Goal: Task Accomplishment & Management: Manage account settings

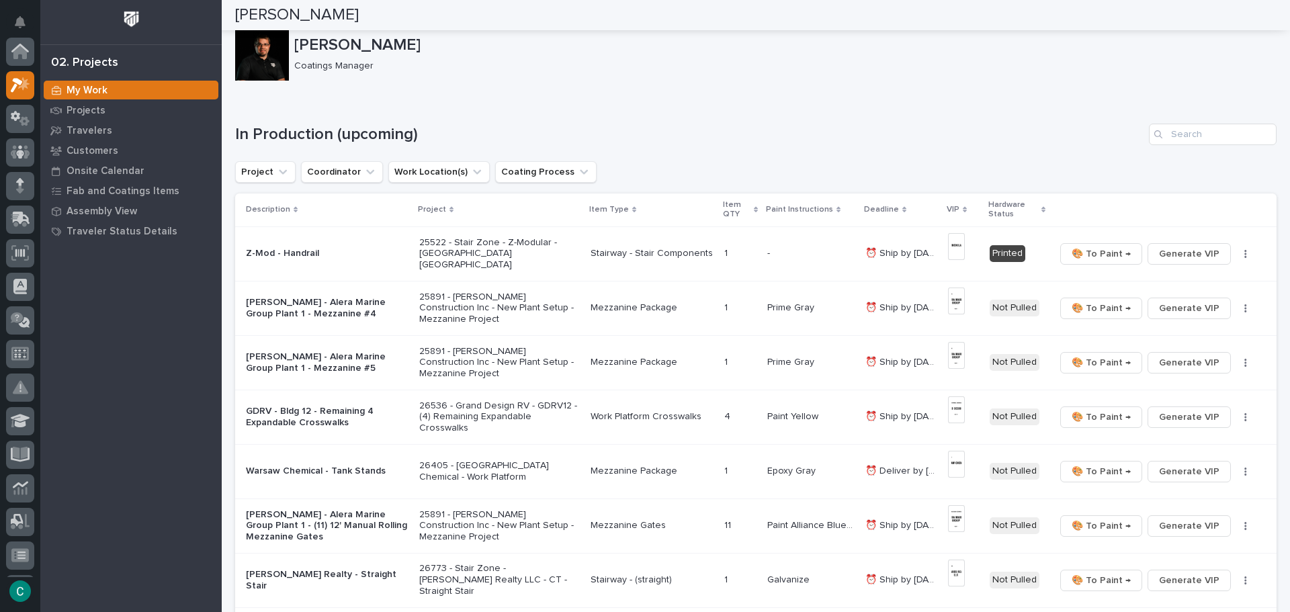
scroll to position [34, 0]
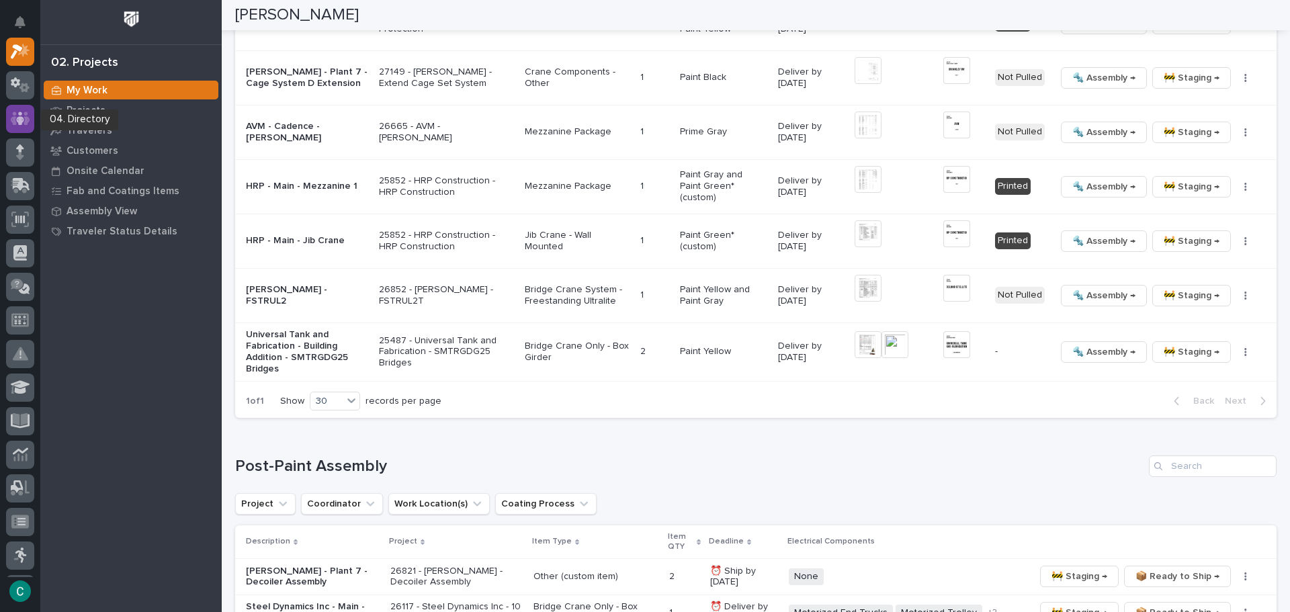
click at [30, 121] on icon at bounding box center [20, 117] width 19 height 13
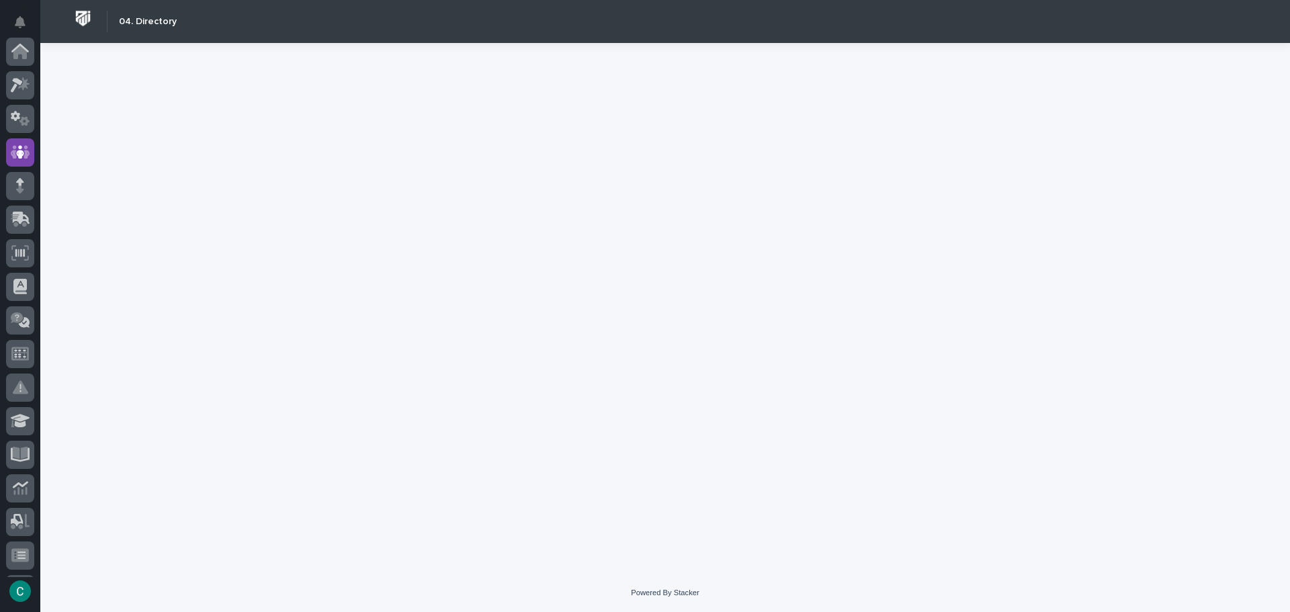
scroll to position [101, 0]
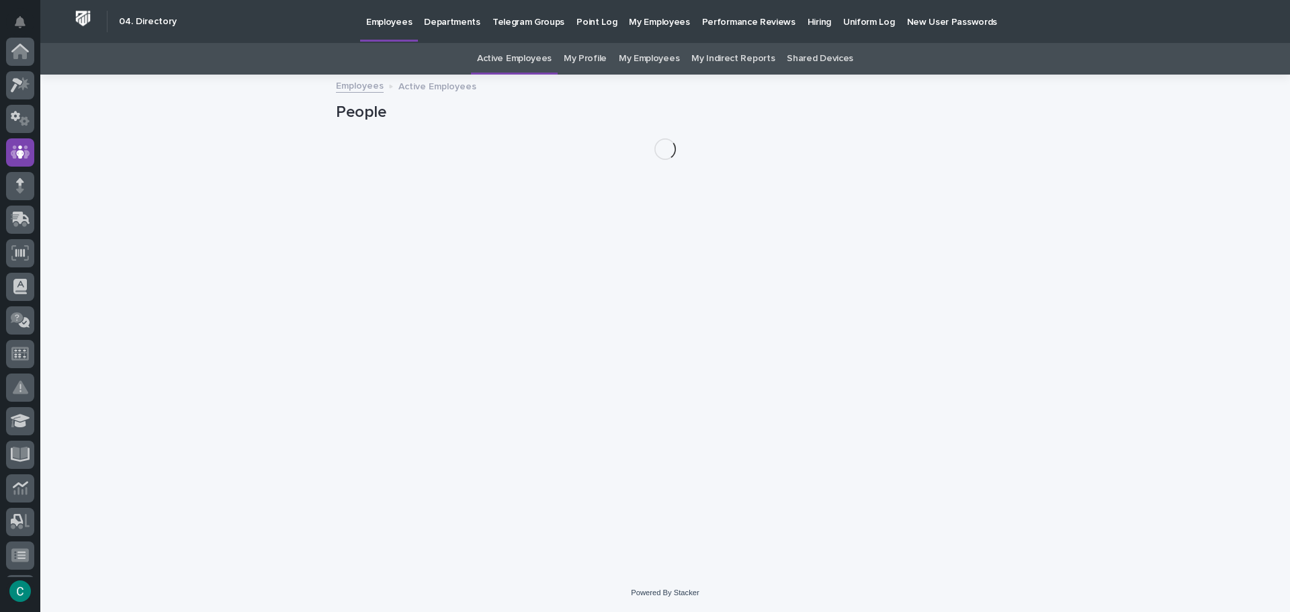
scroll to position [101, 0]
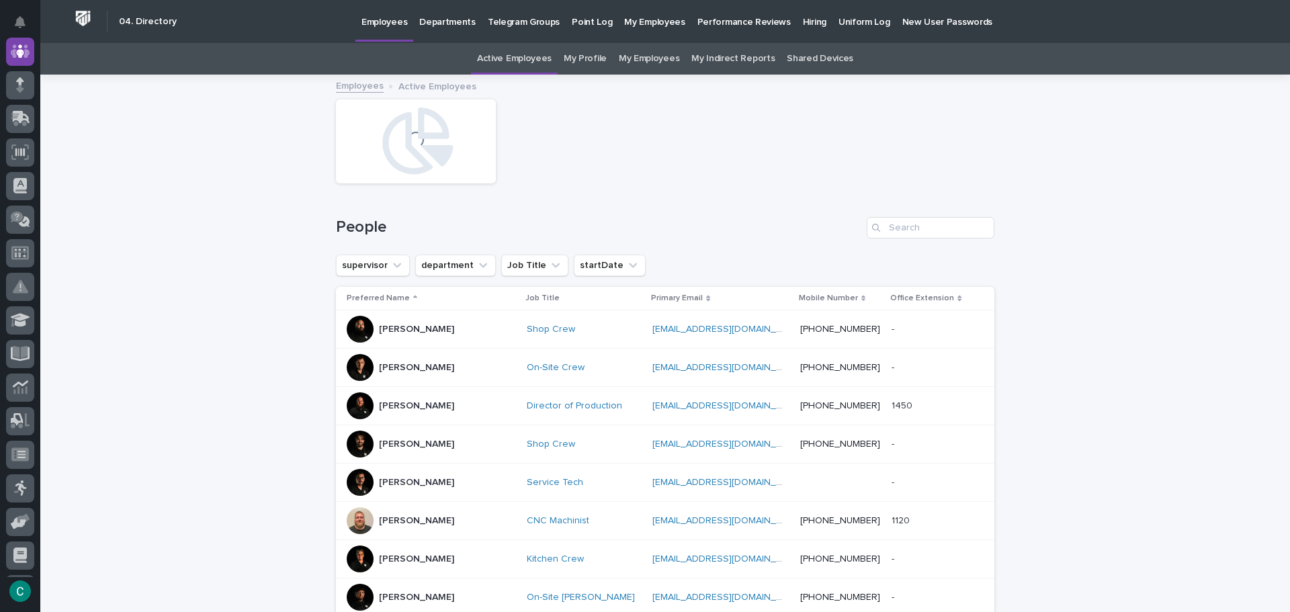
click at [631, 60] on link "My Employees" at bounding box center [649, 59] width 60 height 32
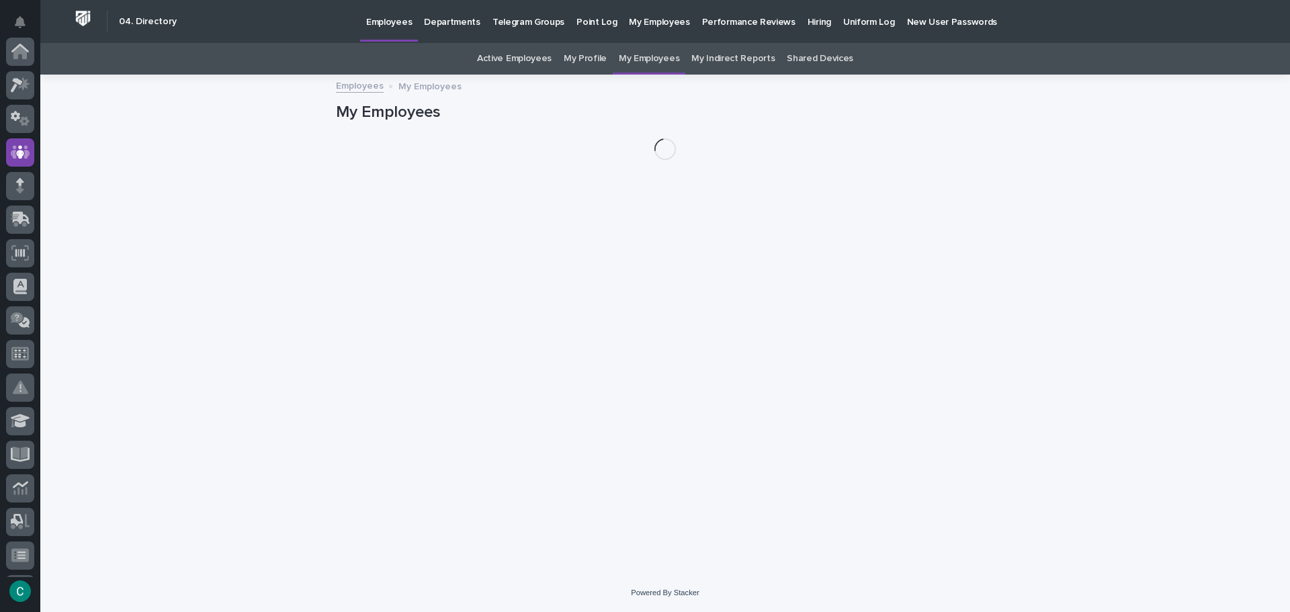
scroll to position [101, 0]
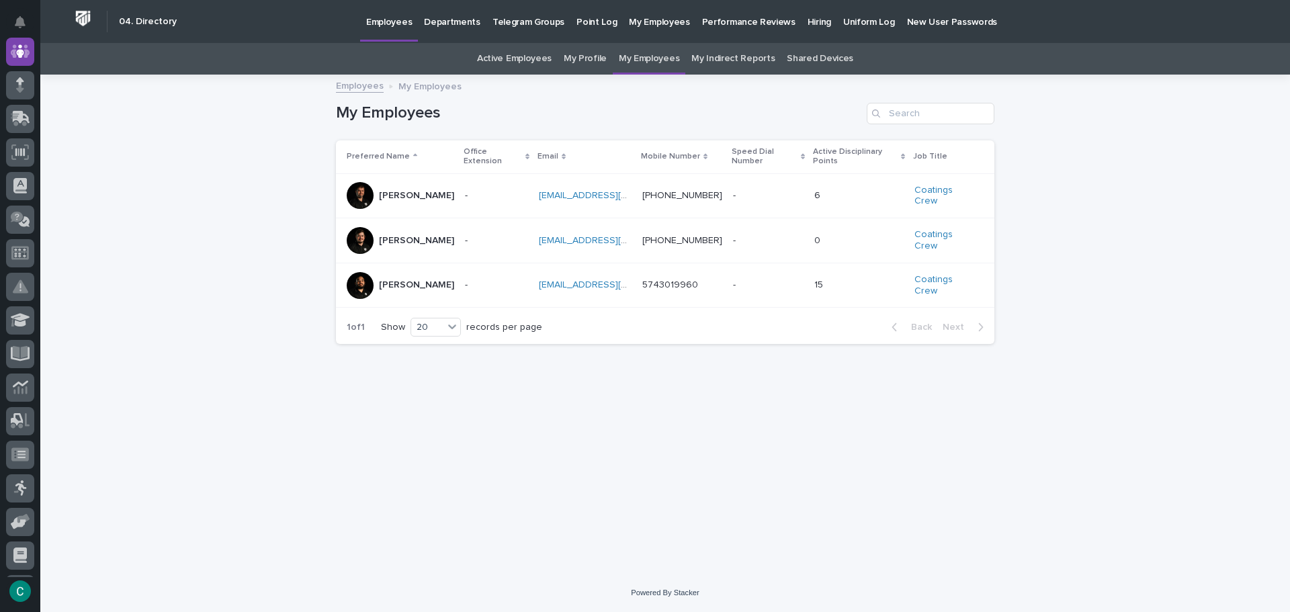
click at [394, 279] on p "[PERSON_NAME]" at bounding box center [416, 284] width 75 height 11
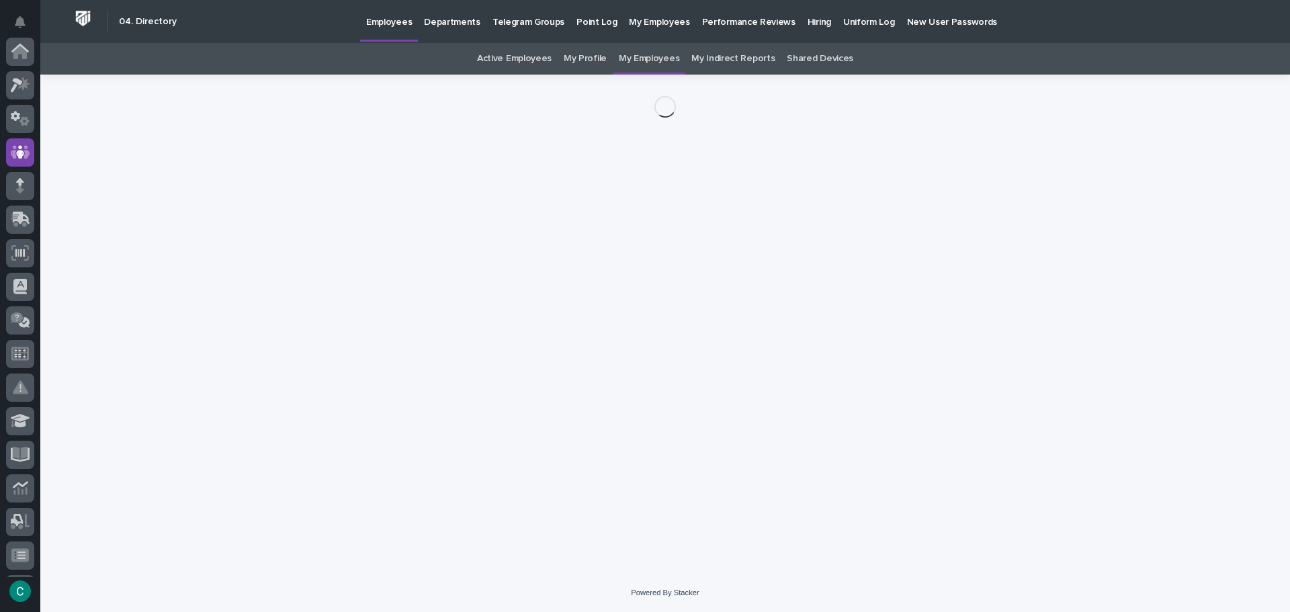
scroll to position [101, 0]
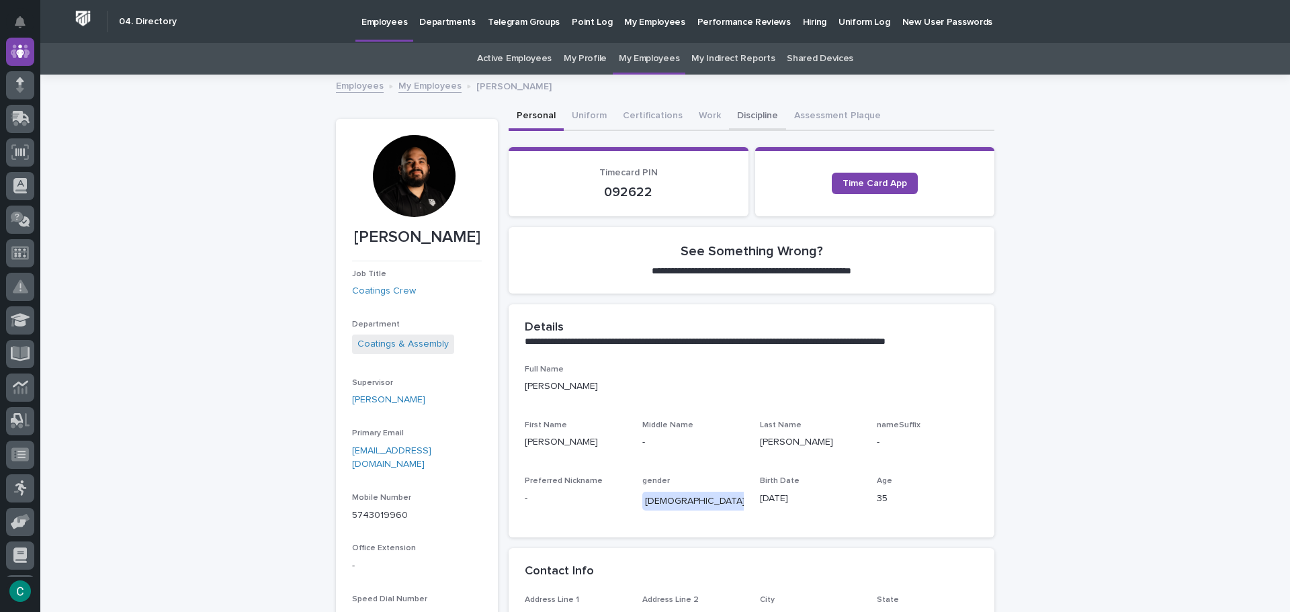
click at [745, 118] on button "Discipline" at bounding box center [757, 117] width 57 height 28
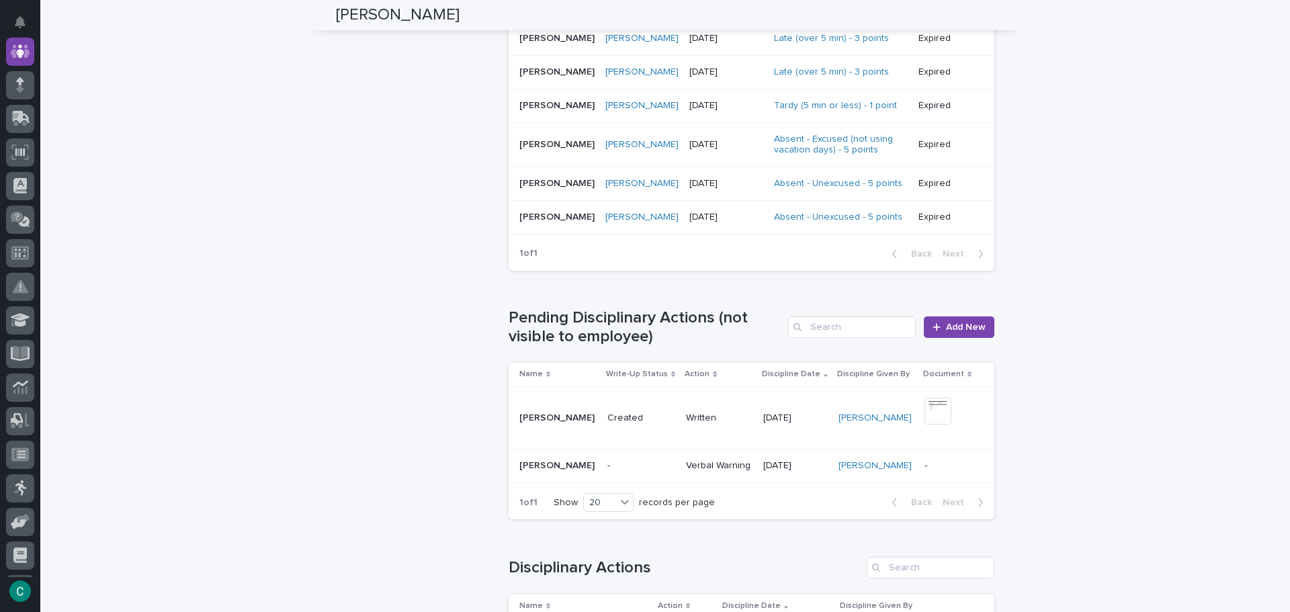
scroll to position [1276, 0]
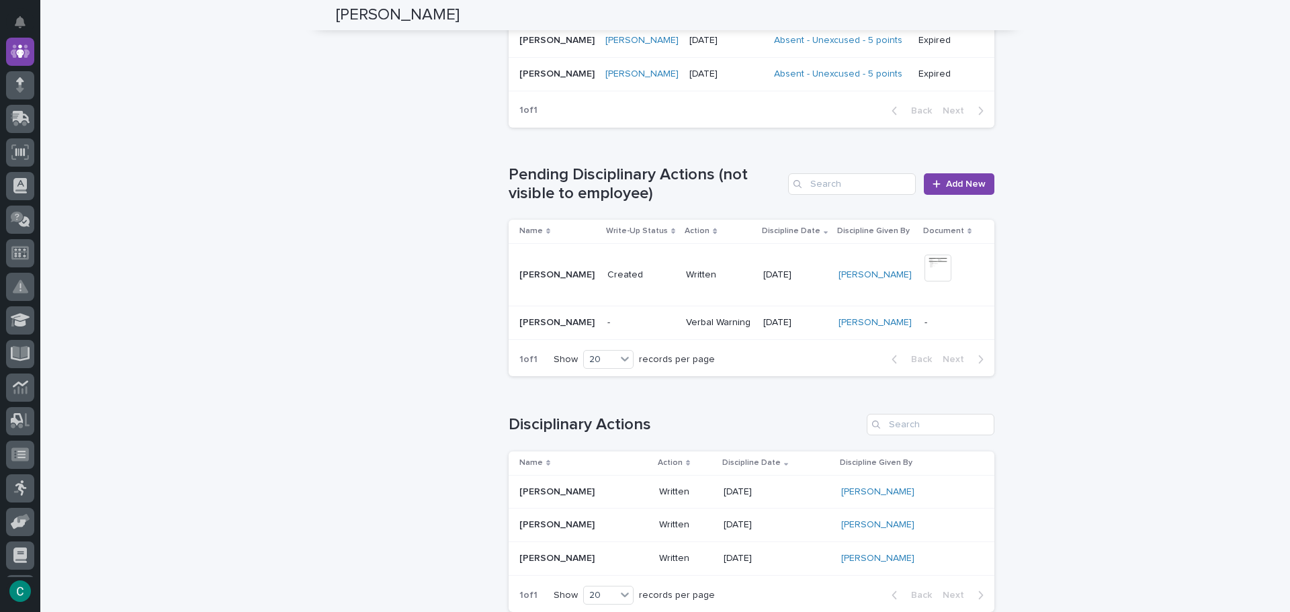
click at [655, 263] on td "Created" at bounding box center [641, 274] width 79 height 63
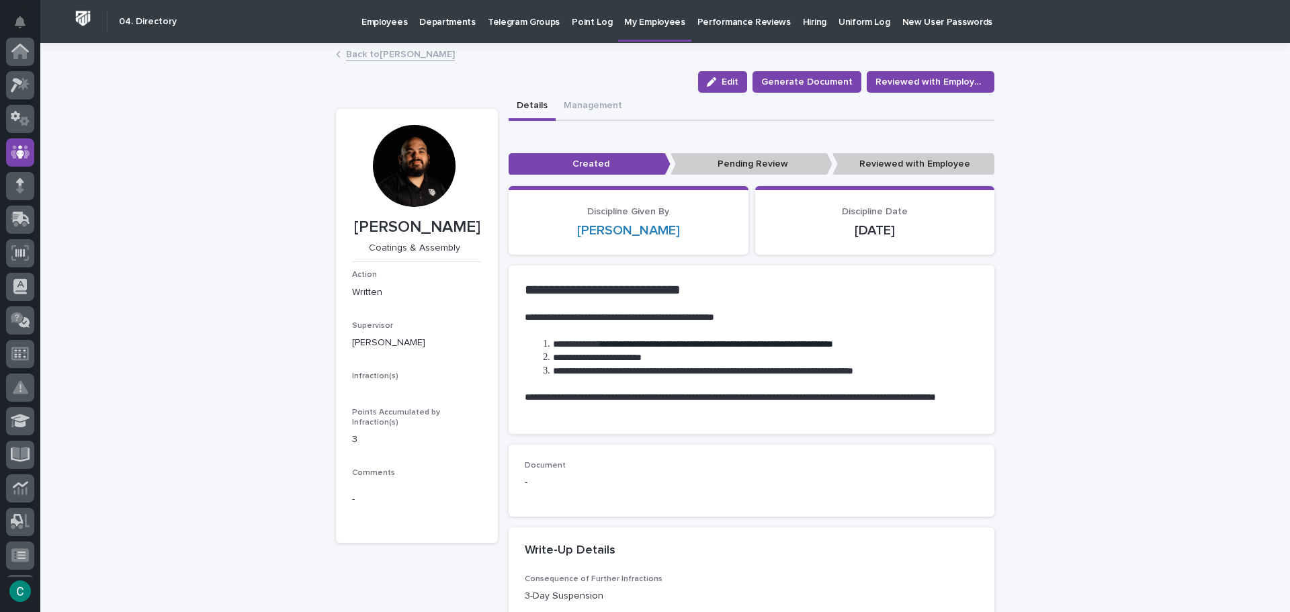
scroll to position [101, 0]
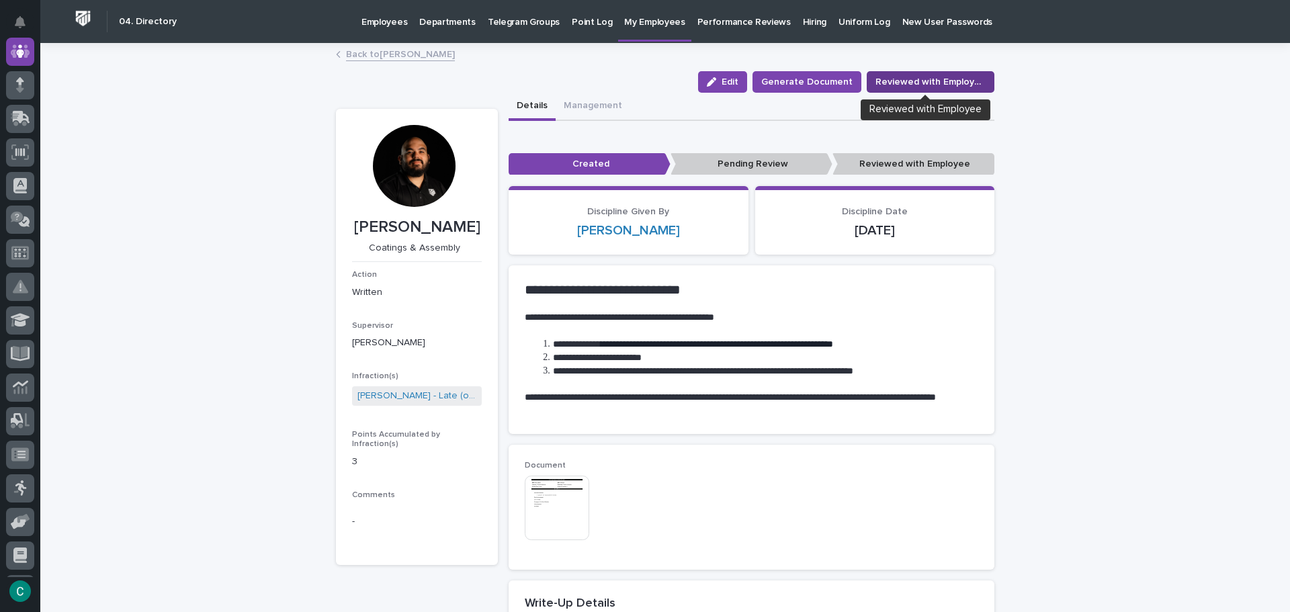
click at [902, 83] on span "Reviewed with Employee" at bounding box center [930, 81] width 110 height 13
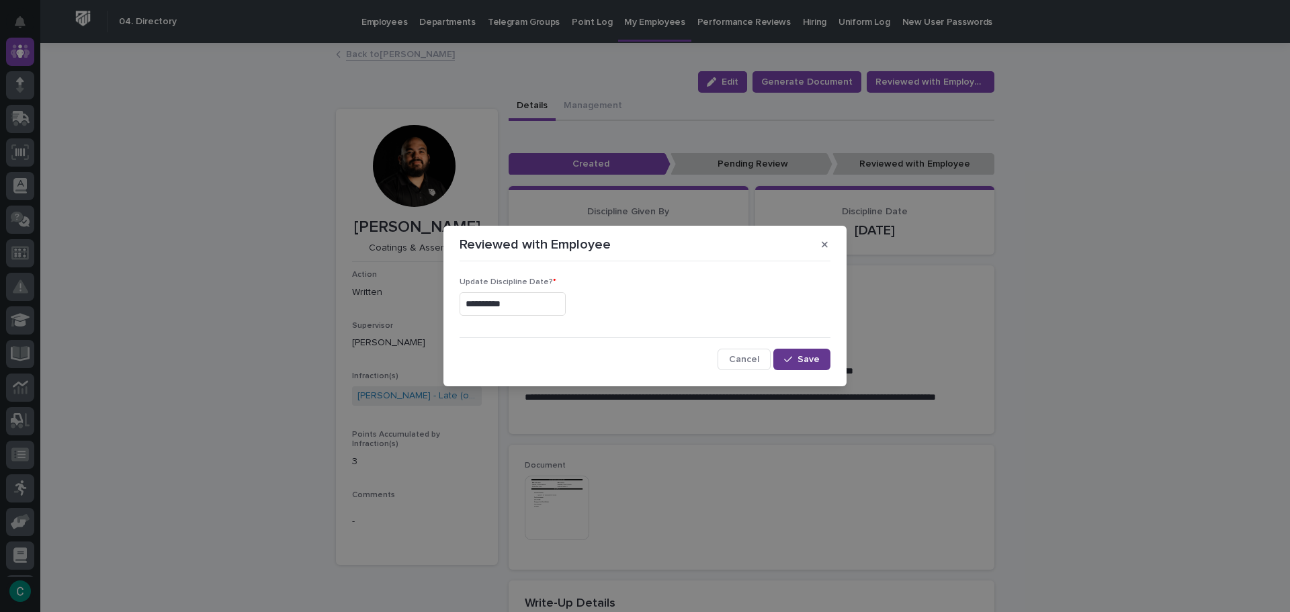
click at [813, 362] on span "Save" at bounding box center [808, 359] width 22 height 9
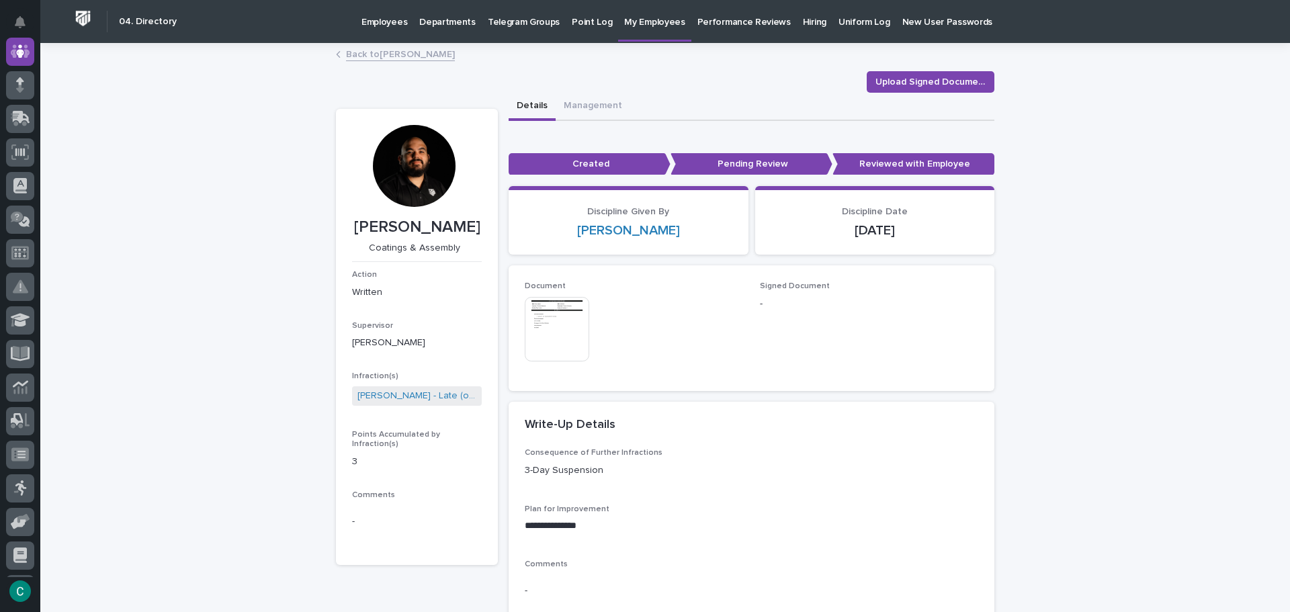
click at [788, 289] on span "Signed Document" at bounding box center [795, 286] width 70 height 8
click at [771, 285] on span "Signed Document" at bounding box center [795, 286] width 70 height 8
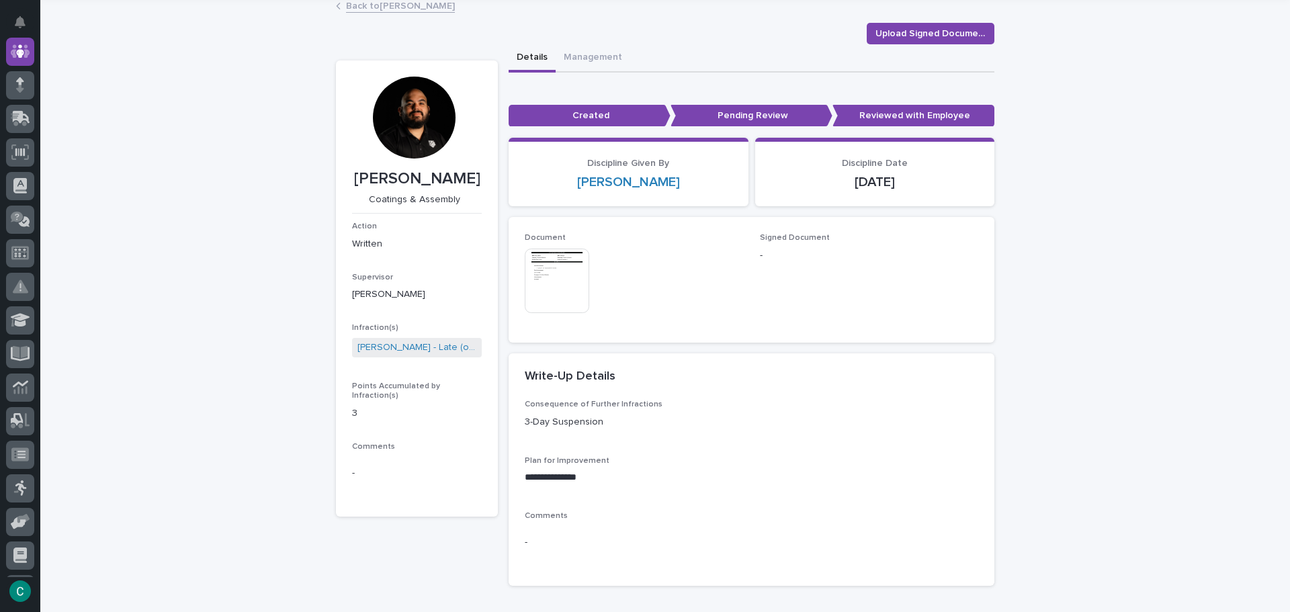
scroll to position [67, 0]
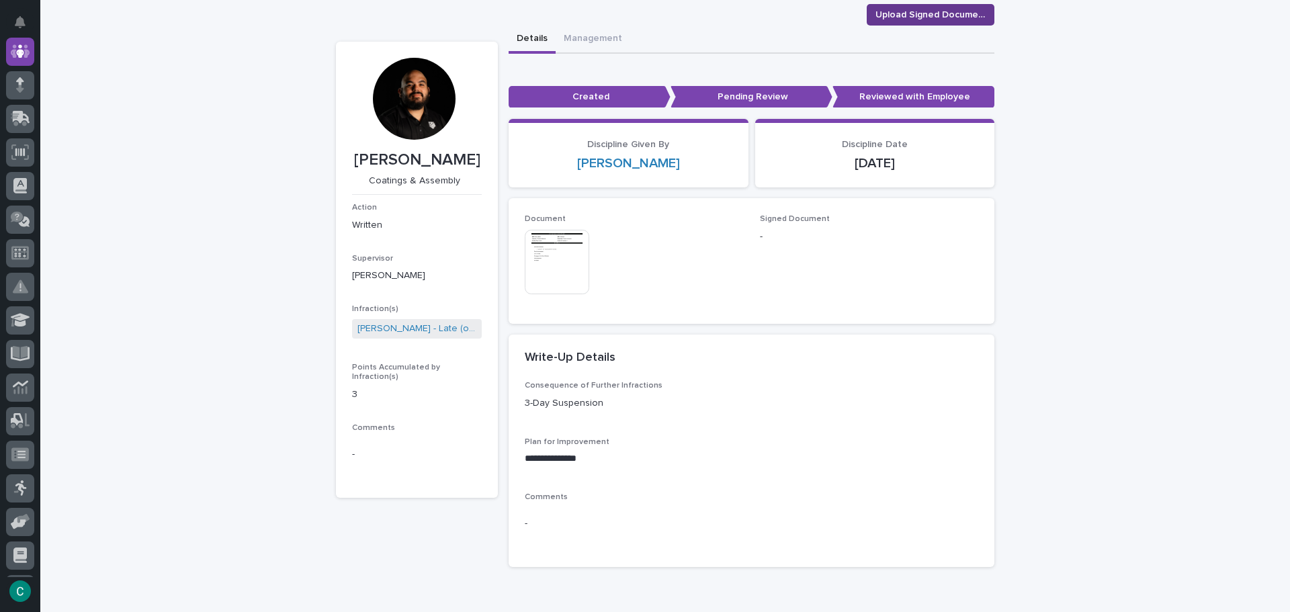
click at [907, 21] on button "Upload Signed Document" at bounding box center [930, 14] width 128 height 21
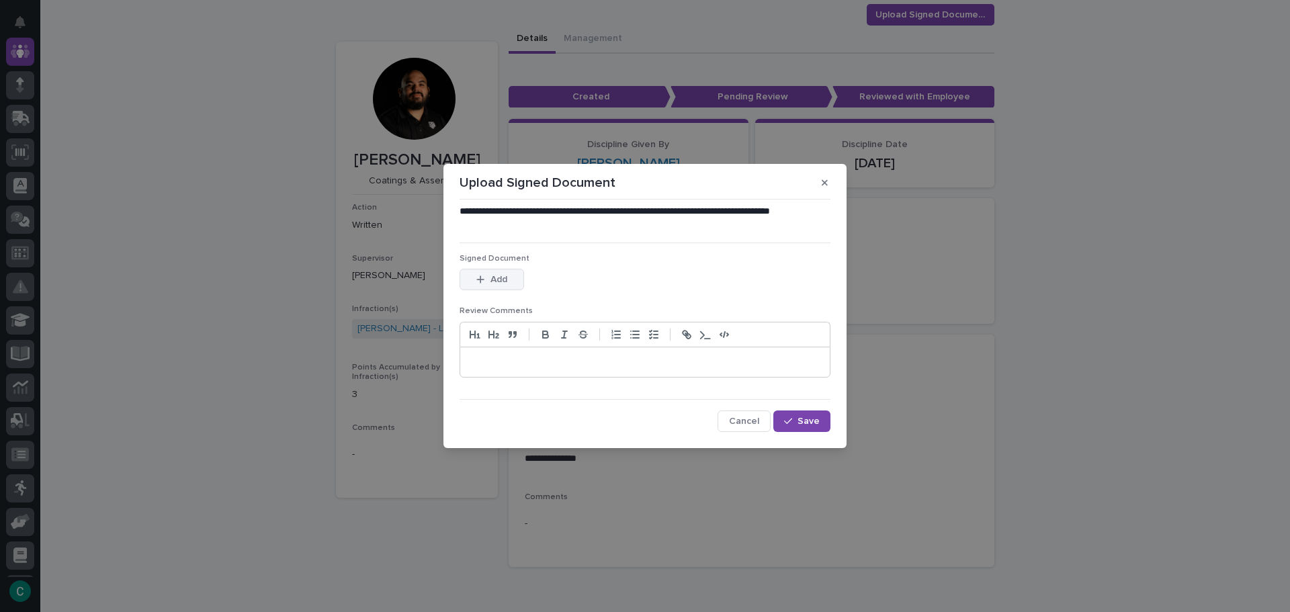
click at [503, 286] on button "Add" at bounding box center [491, 279] width 64 height 21
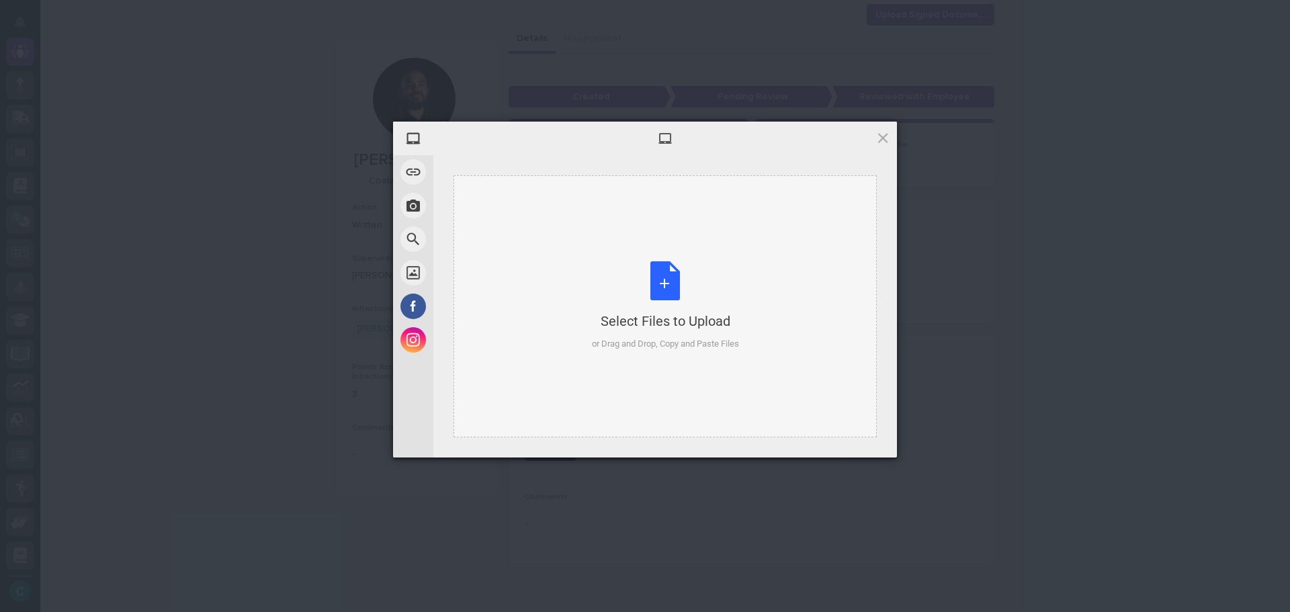
click at [596, 281] on div "Select Files to Upload or Drag and Drop, Copy and Paste Files" at bounding box center [665, 305] width 147 height 89
click at [675, 283] on div "Select Files to Upload or Drag and Drop, Copy and Paste Files" at bounding box center [665, 305] width 147 height 89
drag, startPoint x: 625, startPoint y: 304, endPoint x: 715, endPoint y: 348, distance: 100.3
click at [715, 348] on div "or Drag and Drop, Copy and Paste Files" at bounding box center [665, 343] width 147 height 13
click at [664, 290] on div "Select Files to Upload or Drag and Drop, Copy and Paste Files" at bounding box center [665, 305] width 147 height 89
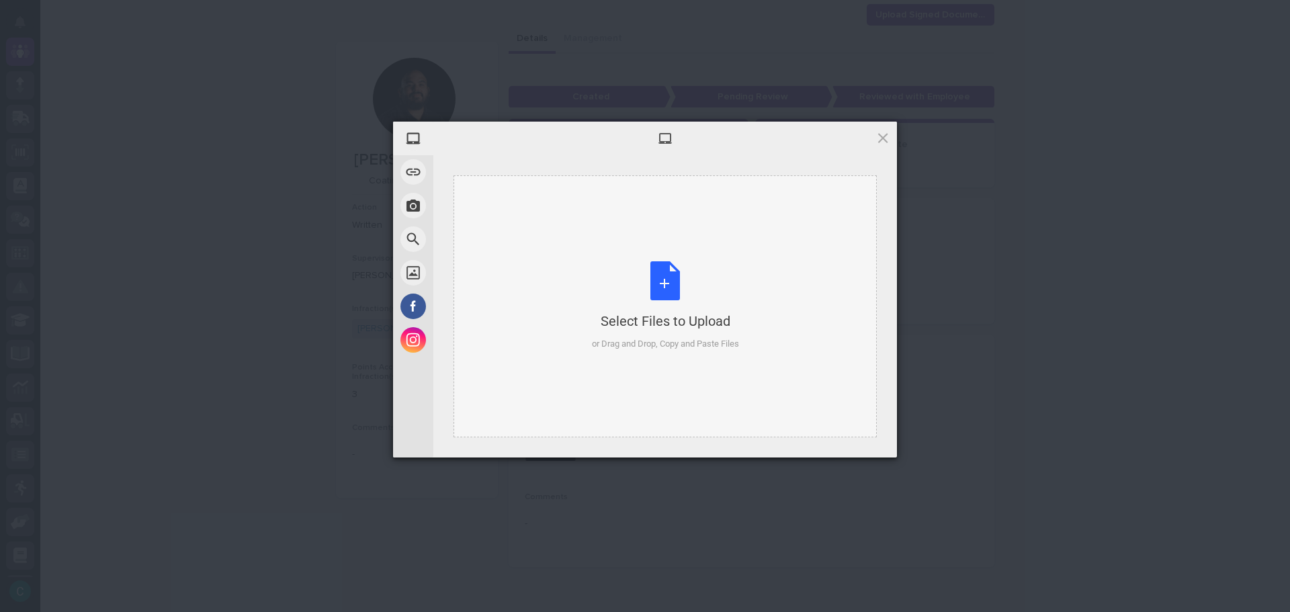
click at [664, 290] on div "Select Files to Upload or Drag and Drop, Copy and Paste Files" at bounding box center [665, 305] width 147 height 89
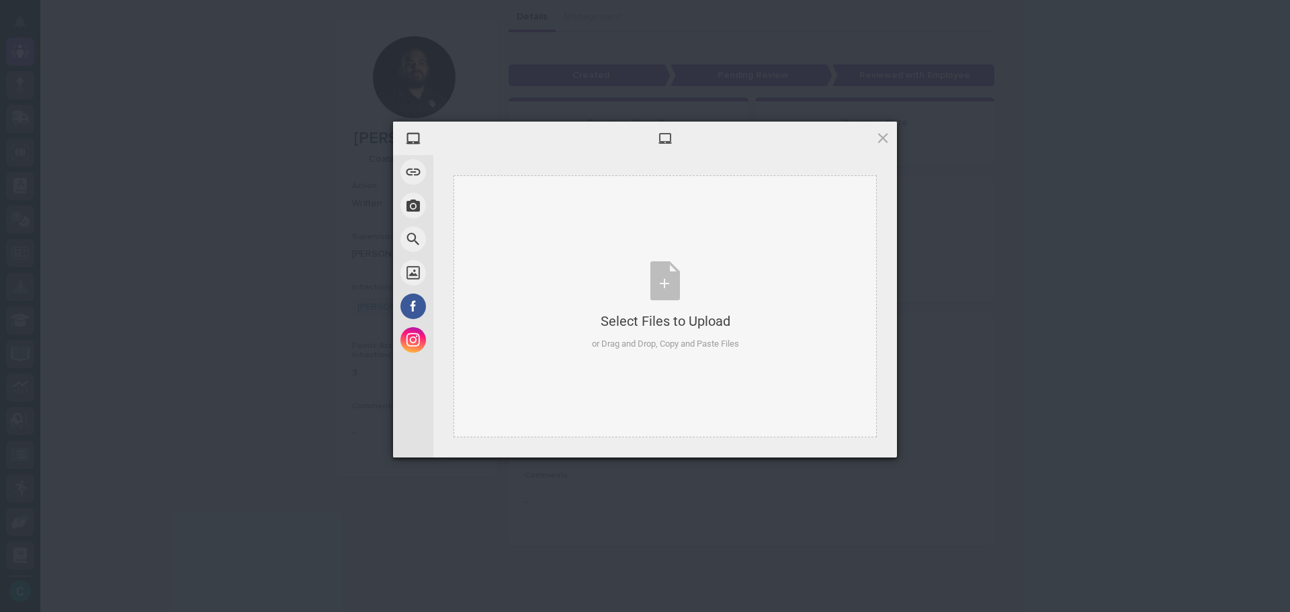
scroll to position [56, 0]
click at [884, 138] on span at bounding box center [882, 137] width 15 height 15
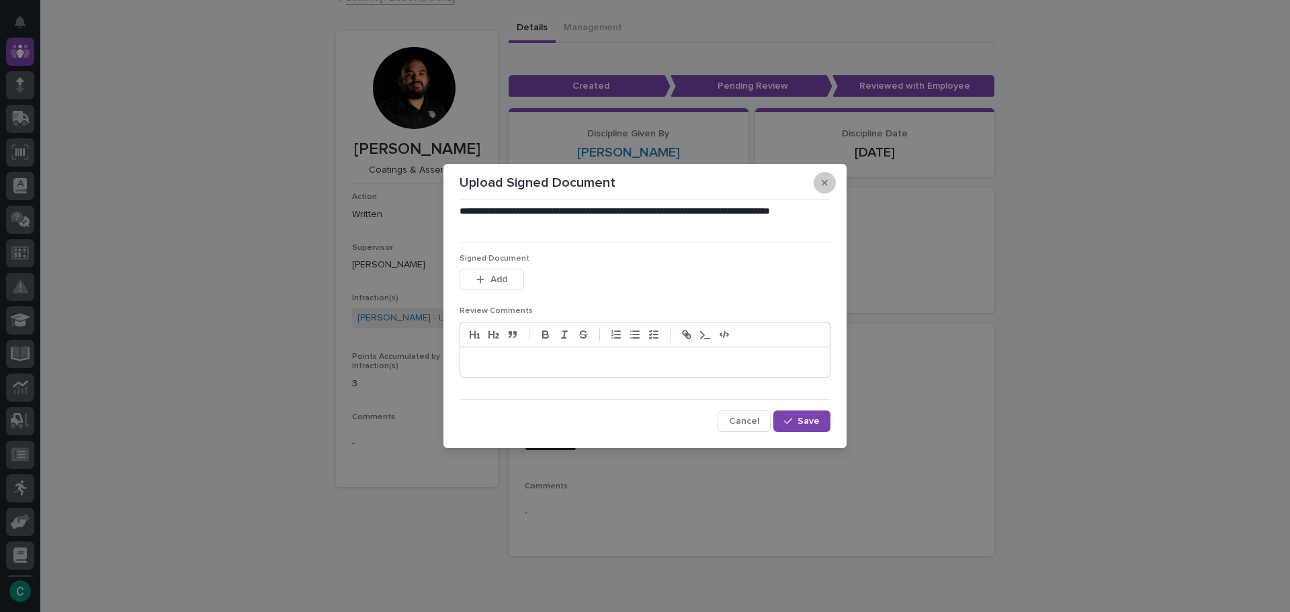
click at [819, 179] on button "button" at bounding box center [824, 182] width 22 height 21
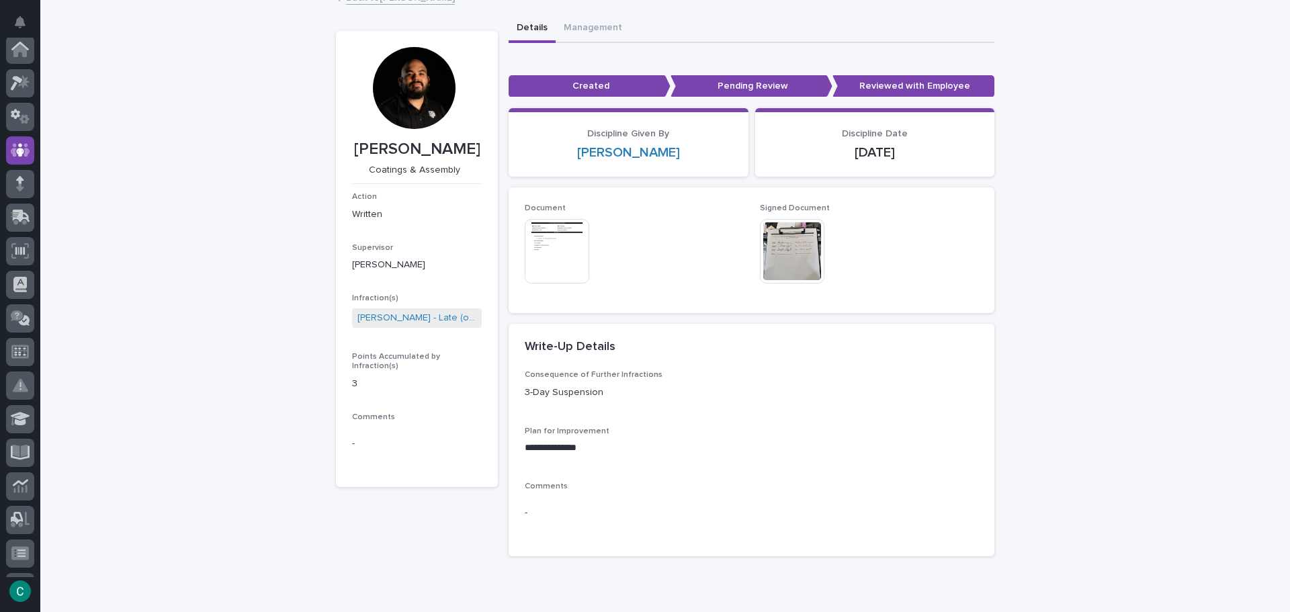
scroll to position [0, 0]
click at [32, 87] on div at bounding box center [20, 85] width 28 height 28
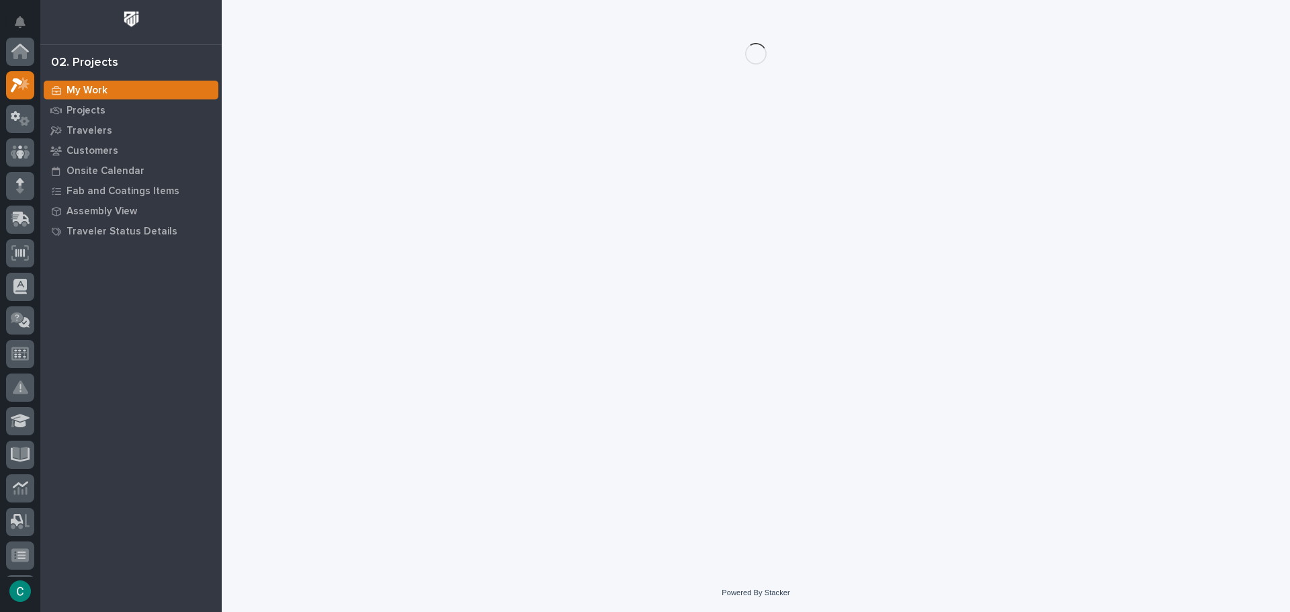
scroll to position [34, 0]
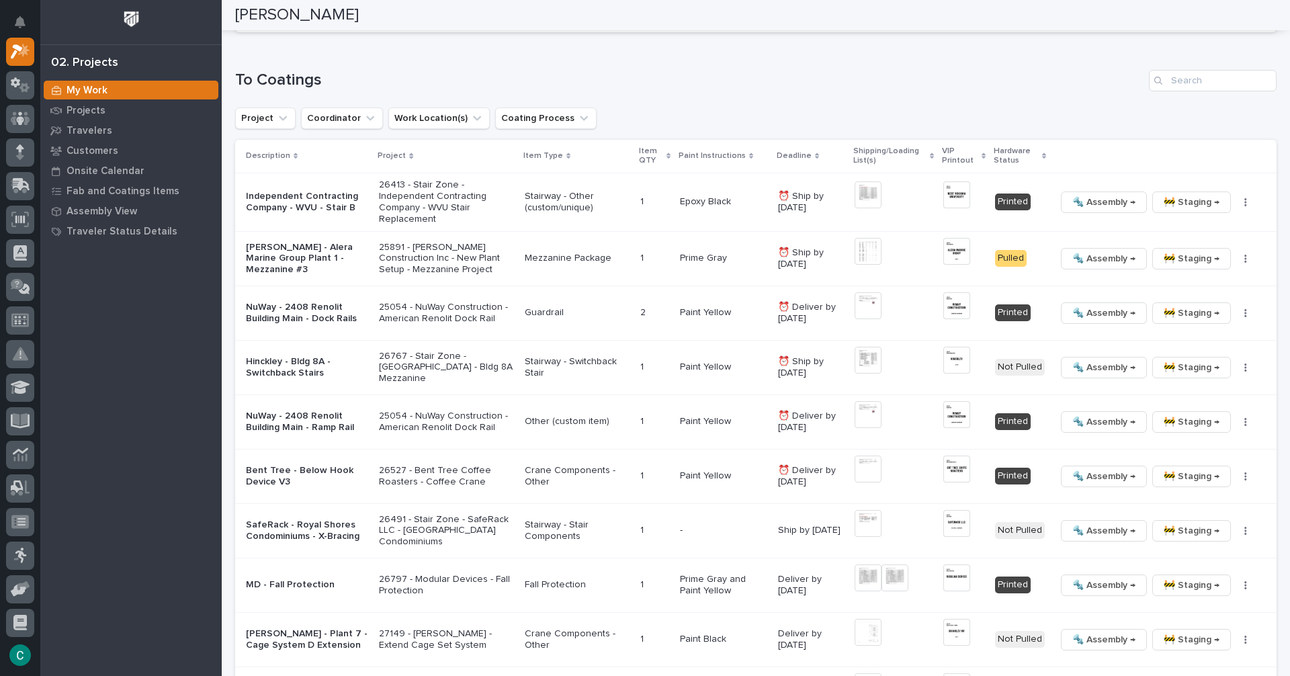
scroll to position [967, 0]
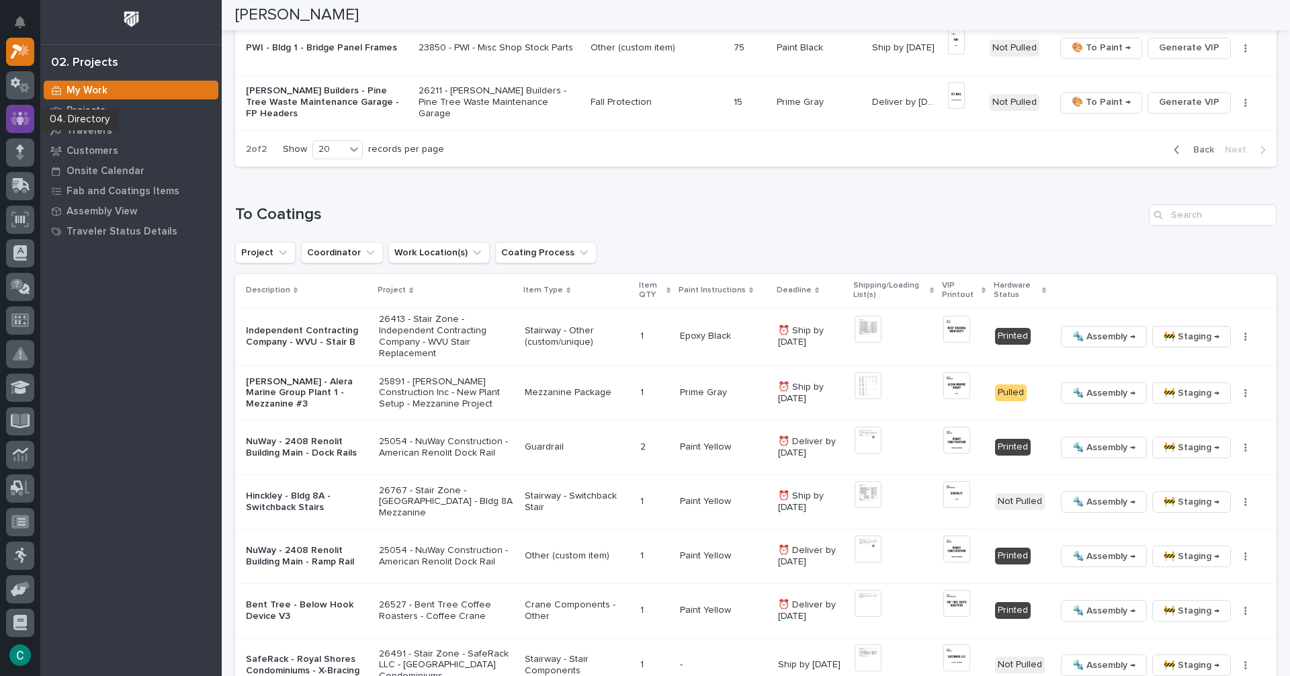
click at [13, 120] on icon at bounding box center [20, 117] width 19 height 13
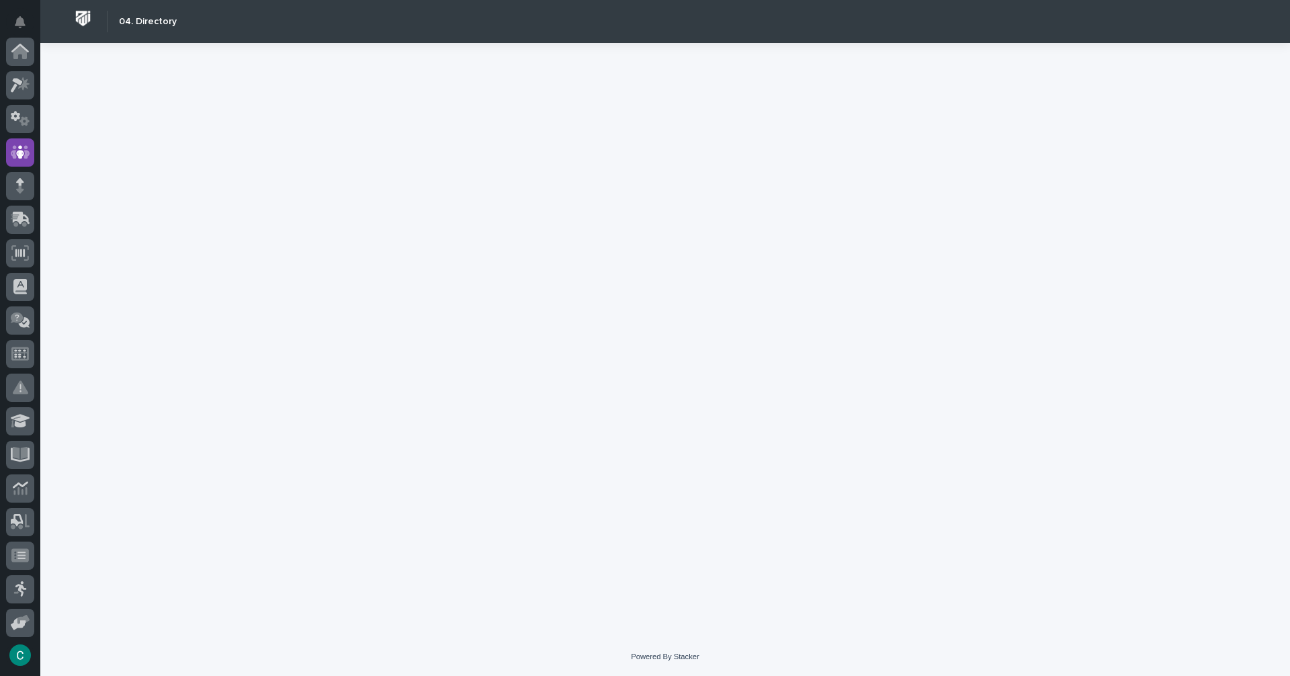
scroll to position [101, 0]
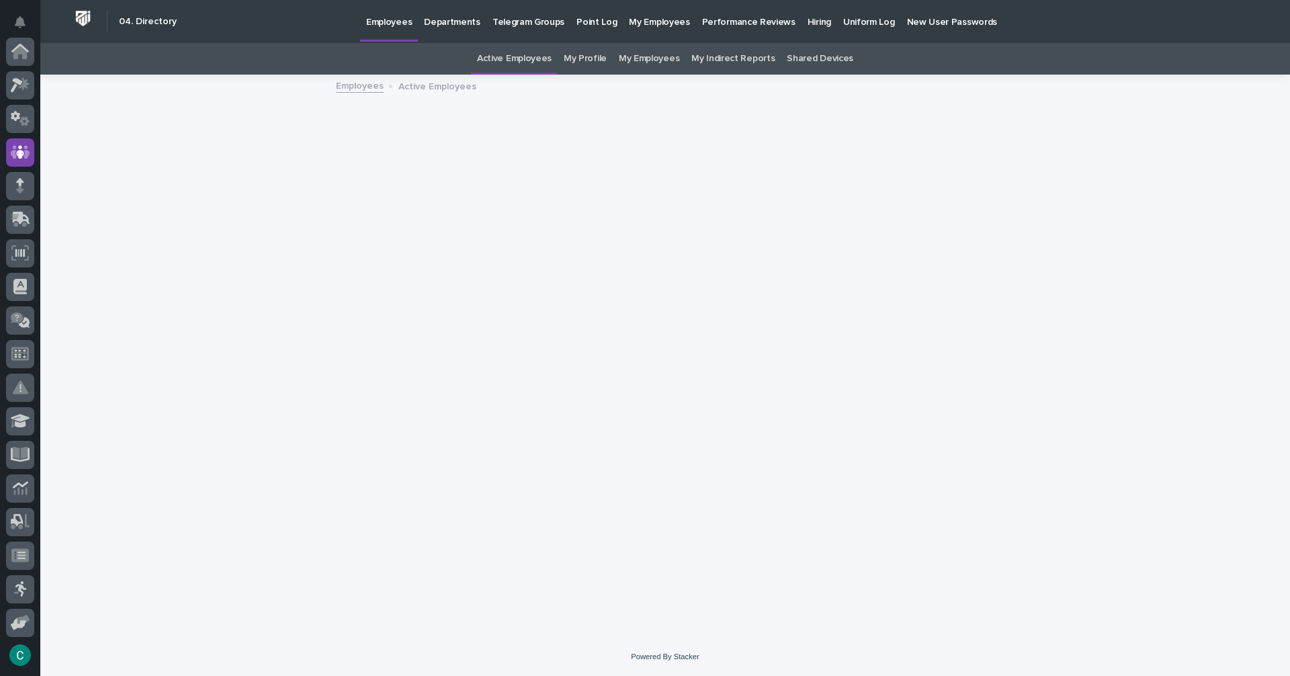
scroll to position [101, 0]
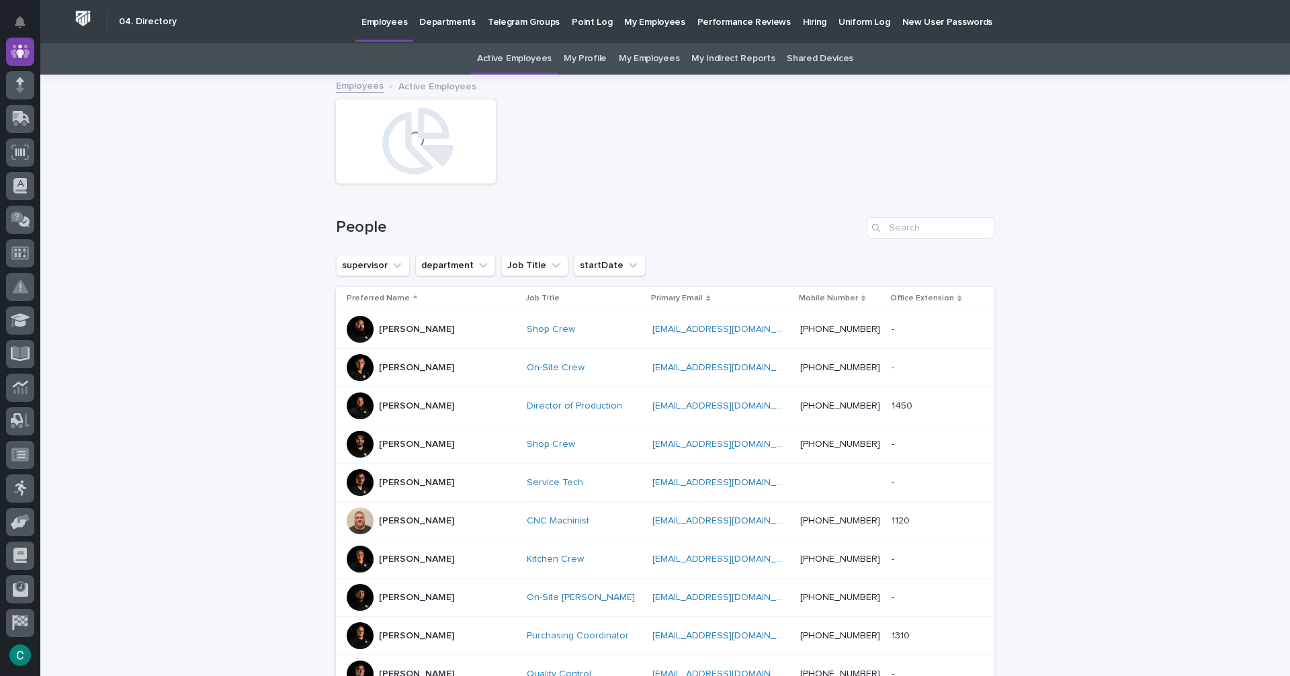
click at [645, 58] on link "My Employees" at bounding box center [649, 59] width 60 height 32
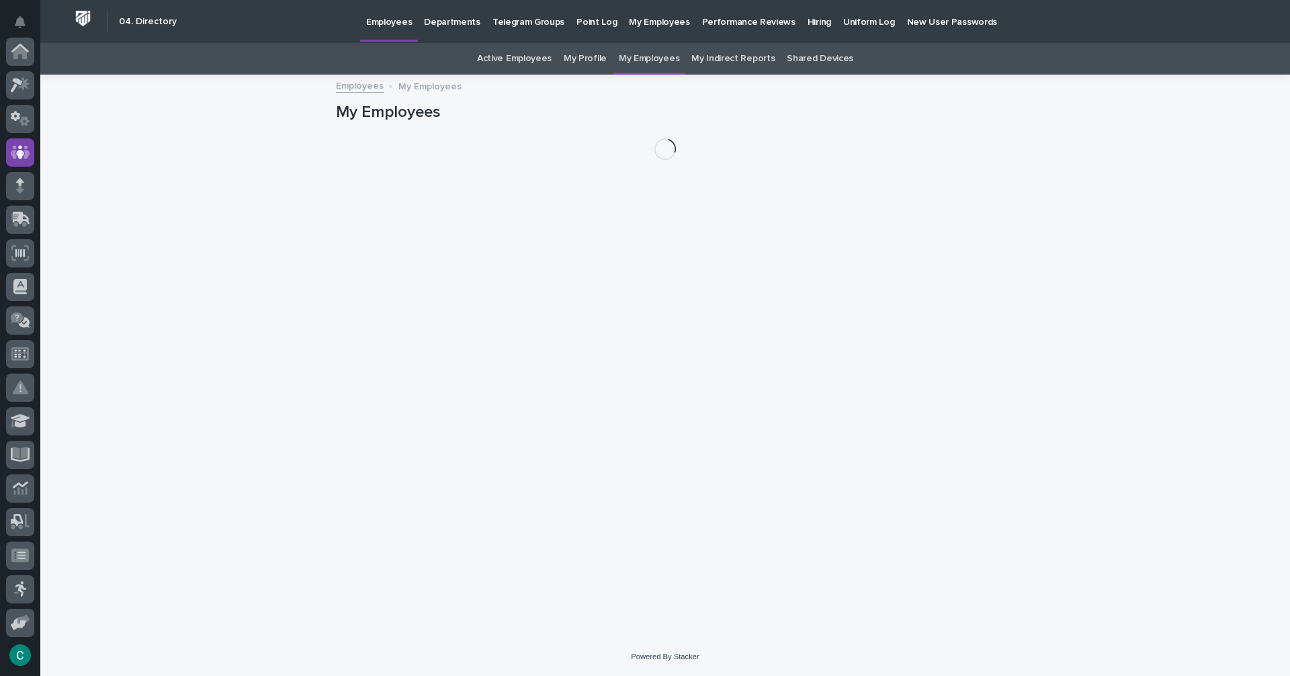
scroll to position [101, 0]
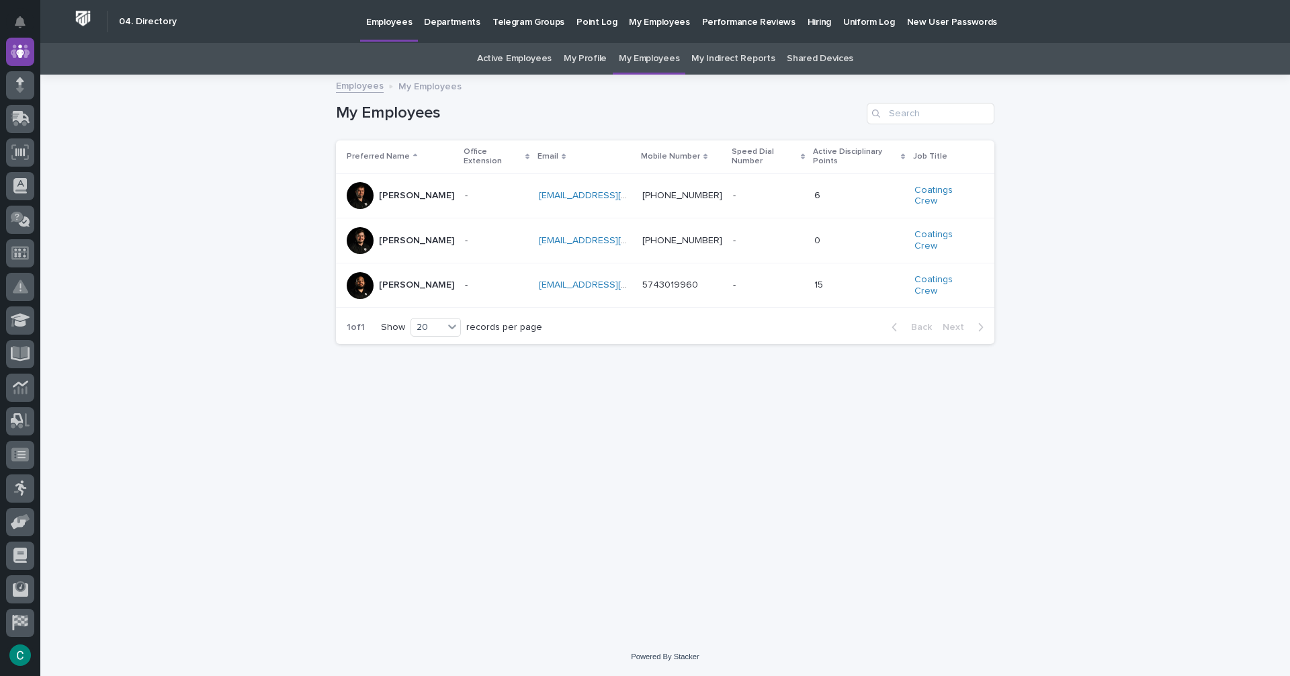
click at [382, 279] on p "[PERSON_NAME]" at bounding box center [416, 284] width 75 height 11
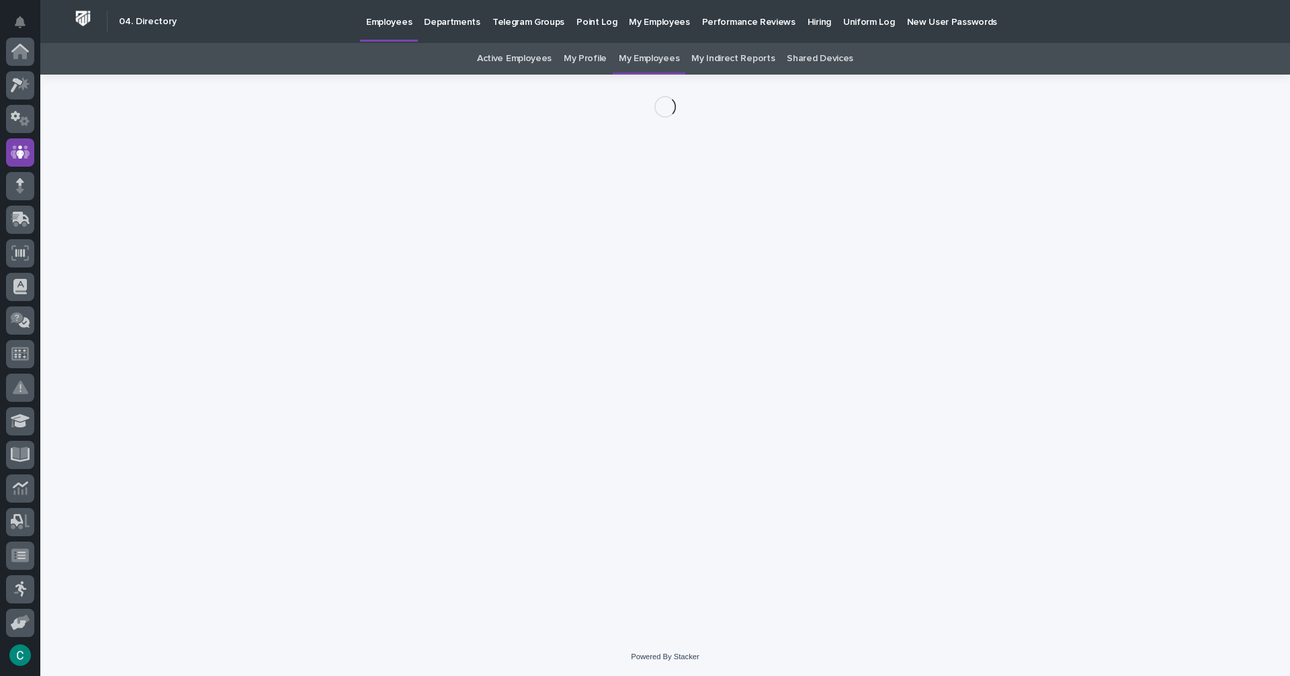
scroll to position [101, 0]
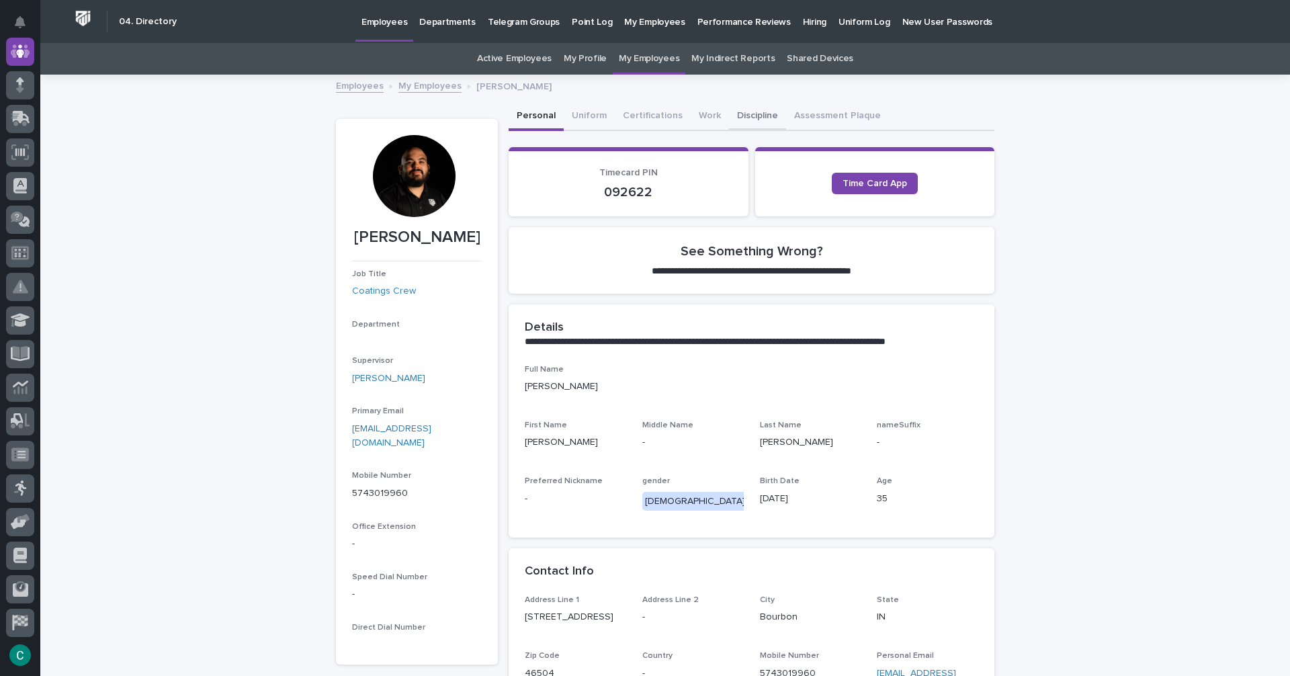
click at [735, 118] on button "Discipline" at bounding box center [757, 117] width 57 height 28
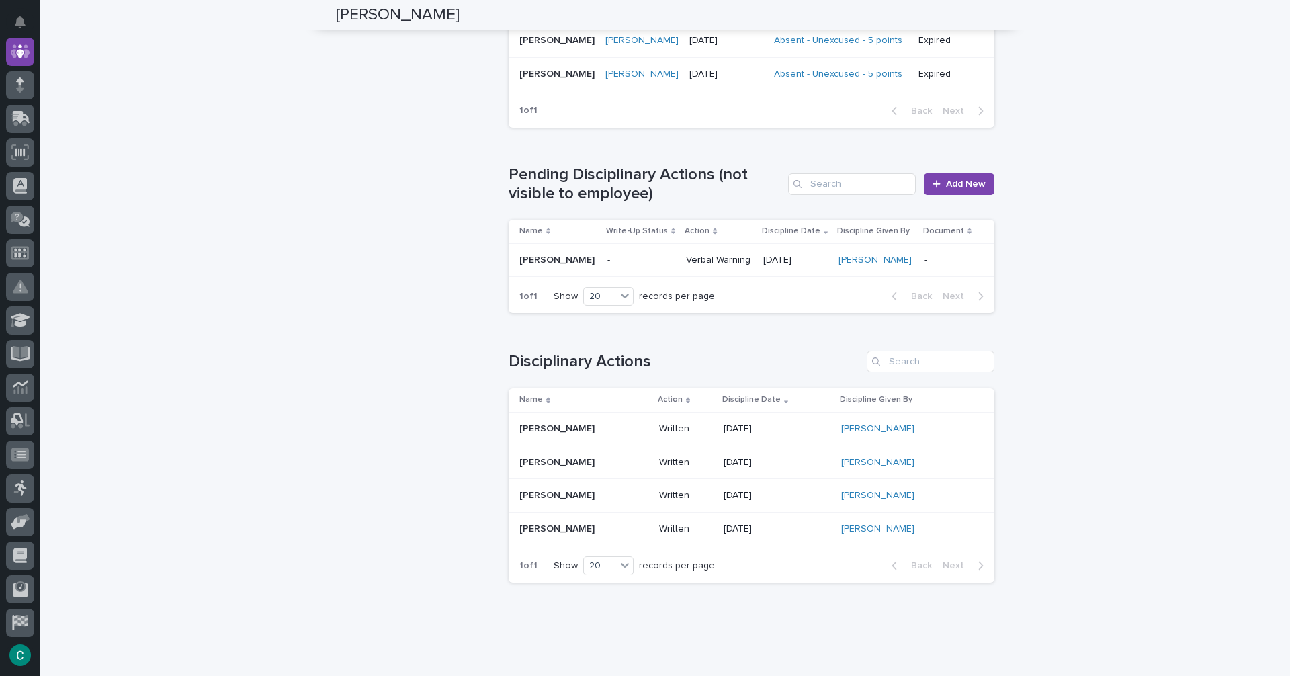
scroll to position [1289, 0]
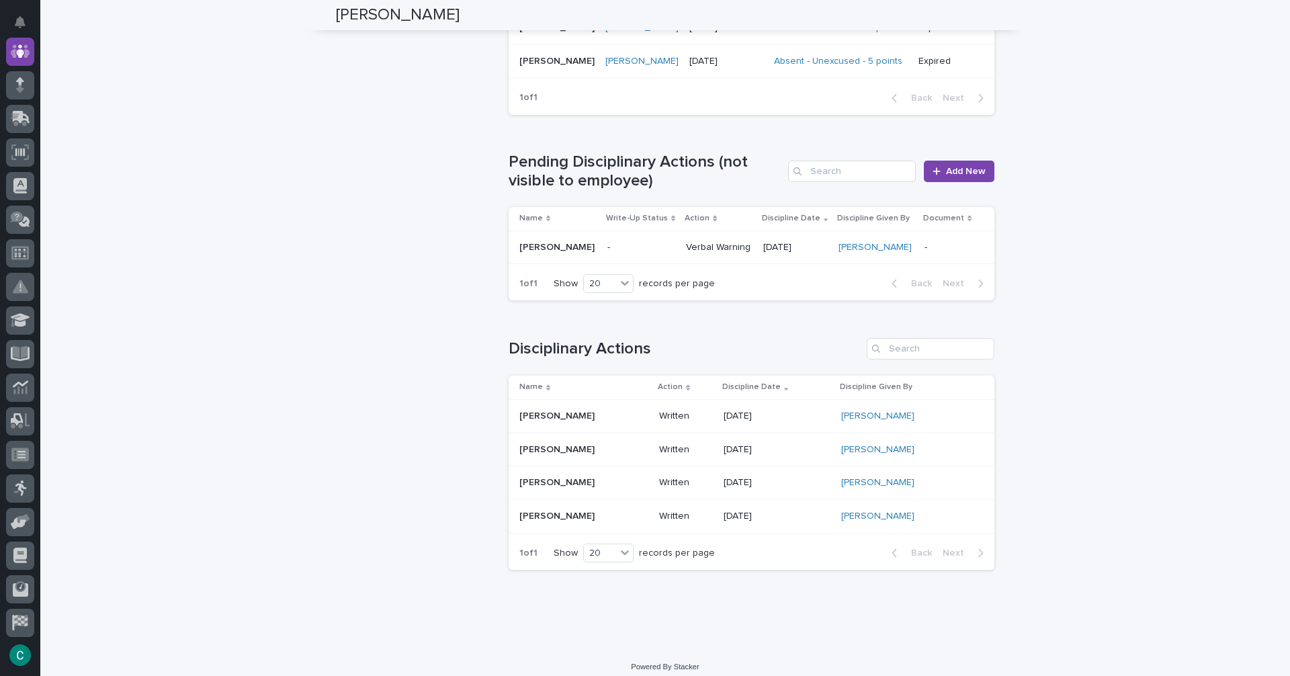
click at [723, 410] on p "[DATE]" at bounding box center [776, 415] width 107 height 11
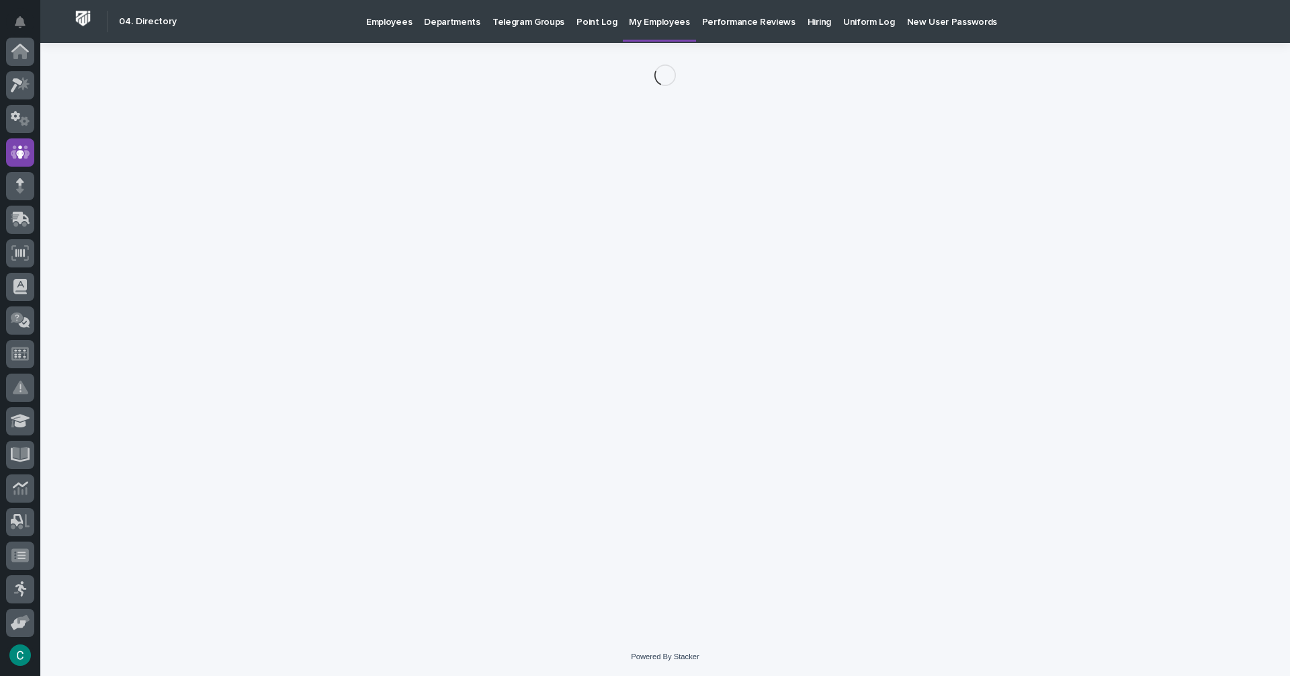
scroll to position [101, 0]
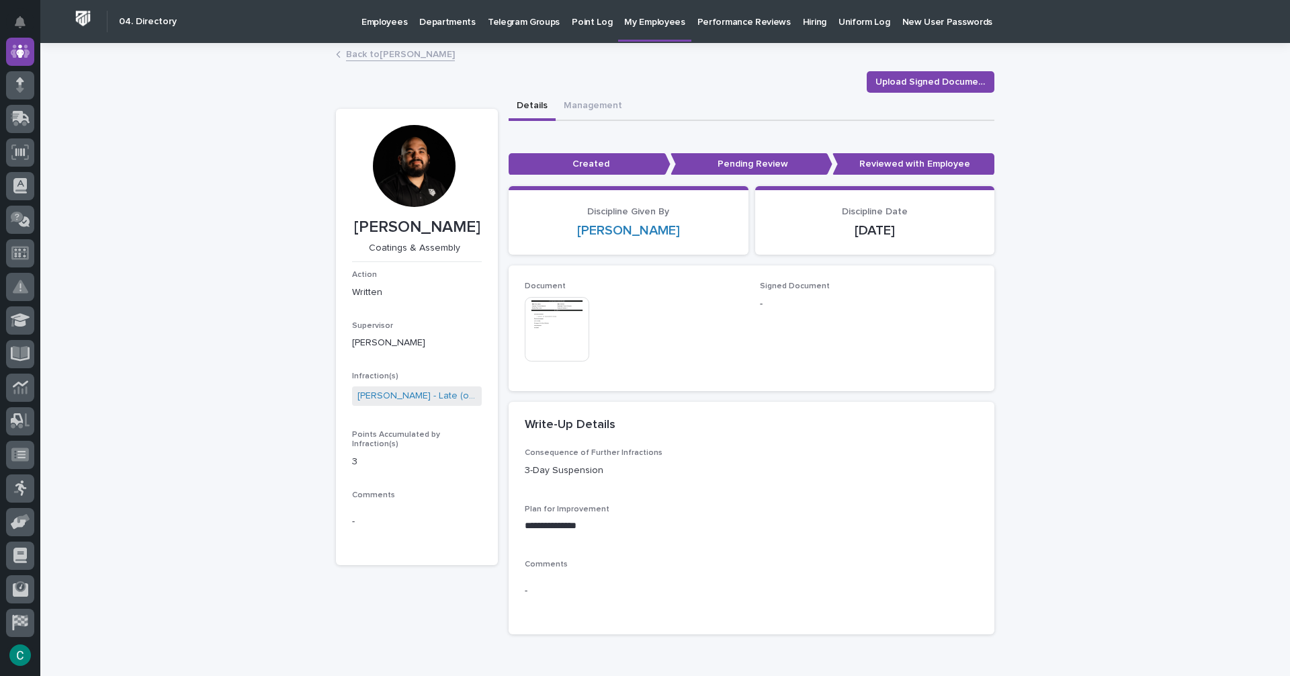
click at [789, 302] on p "-" at bounding box center [869, 304] width 219 height 14
click at [779, 297] on p "-" at bounding box center [869, 304] width 219 height 14
click at [911, 85] on span "Upload Signed Document" at bounding box center [930, 81] width 110 height 13
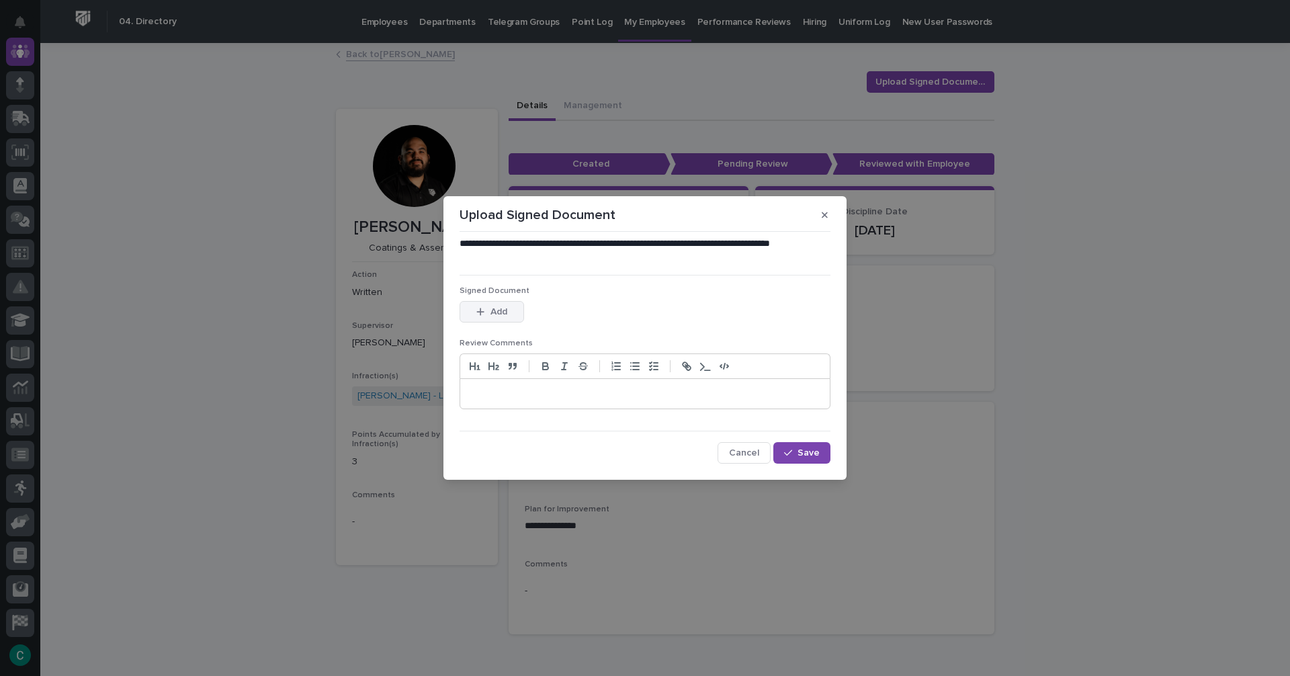
click at [489, 314] on button "Add" at bounding box center [491, 311] width 64 height 21
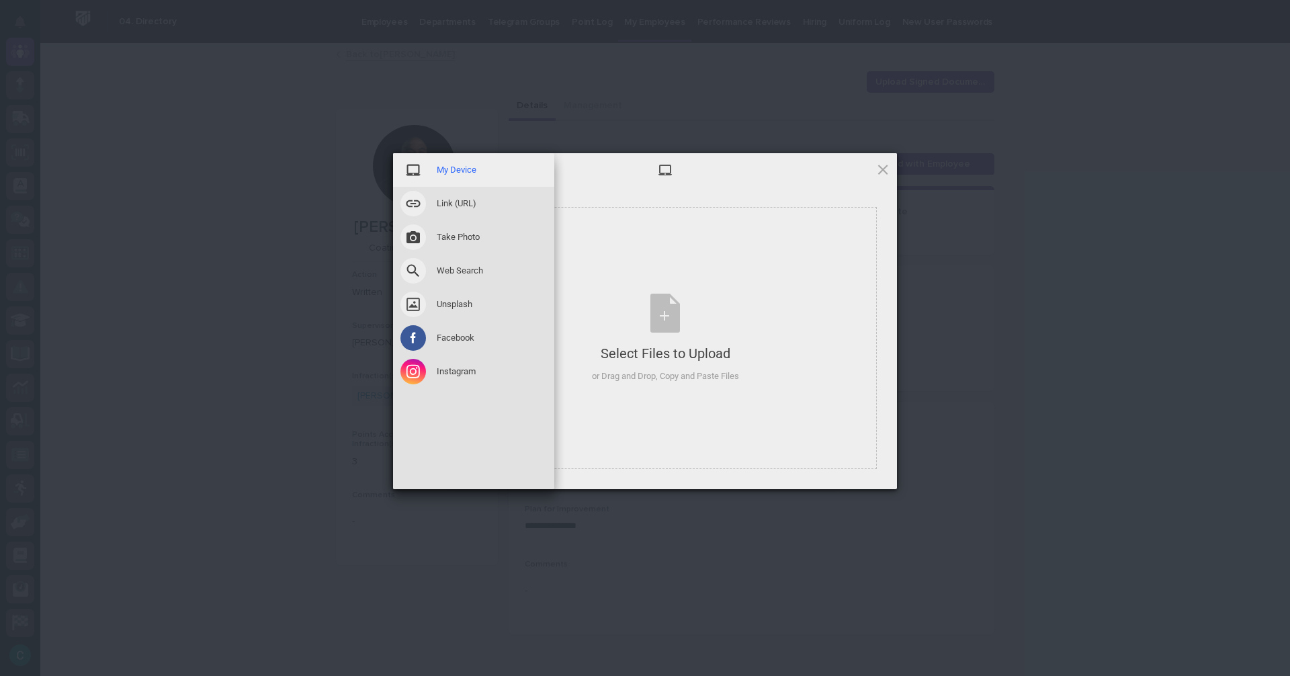
click at [467, 159] on div "My Device" at bounding box center [473, 170] width 161 height 34
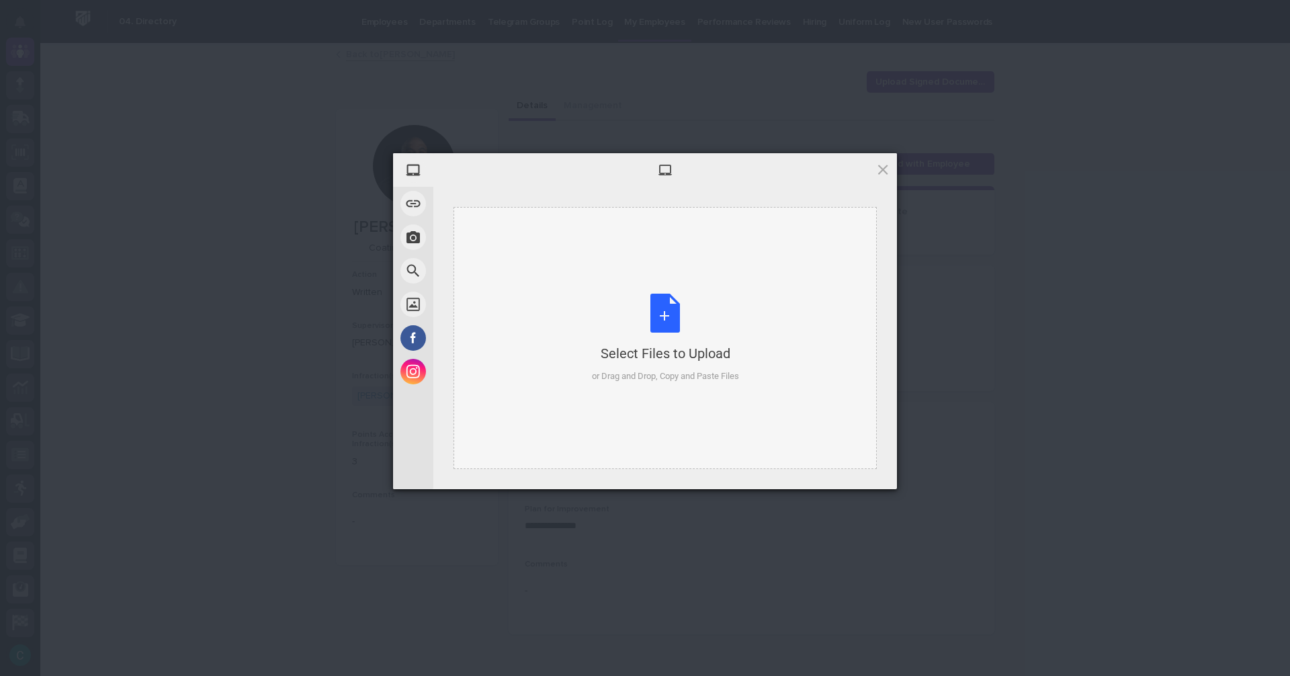
drag, startPoint x: 635, startPoint y: 282, endPoint x: 629, endPoint y: 287, distance: 8.2
click at [629, 287] on div "Select Files to Upload or Drag and Drop, Copy and Paste Files" at bounding box center [664, 338] width 423 height 262
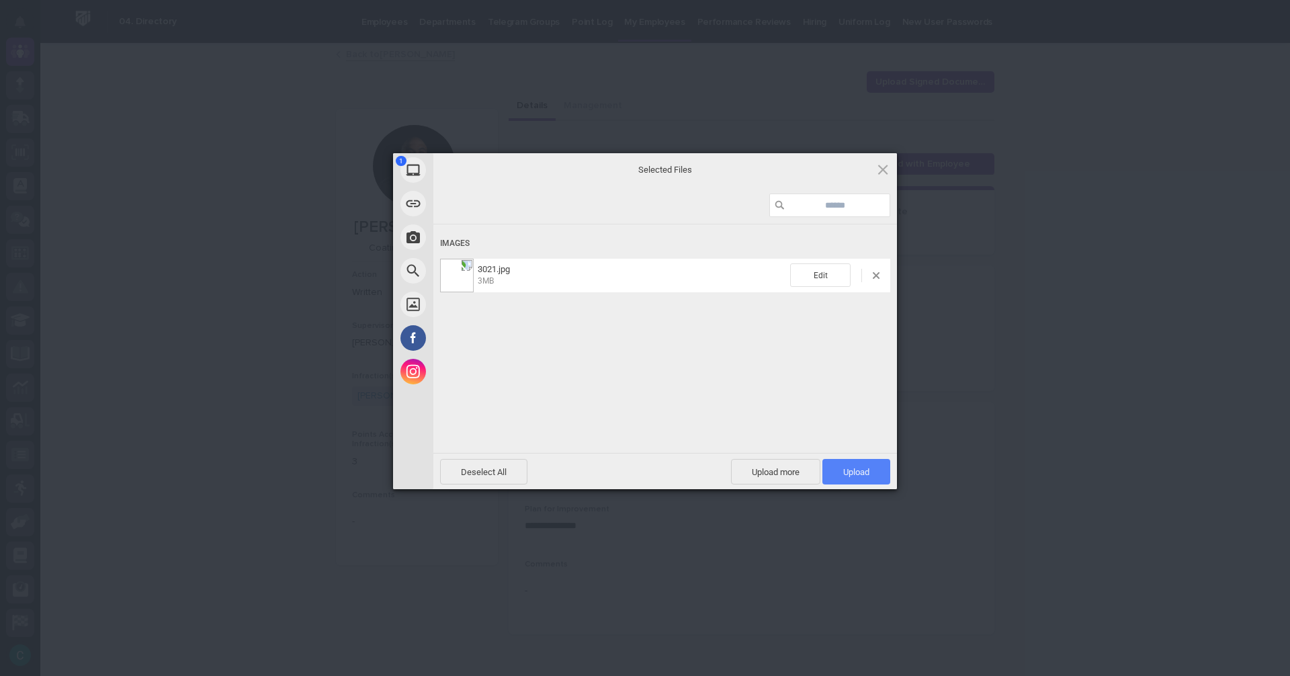
click at [866, 474] on span "Upload 1" at bounding box center [856, 472] width 26 height 10
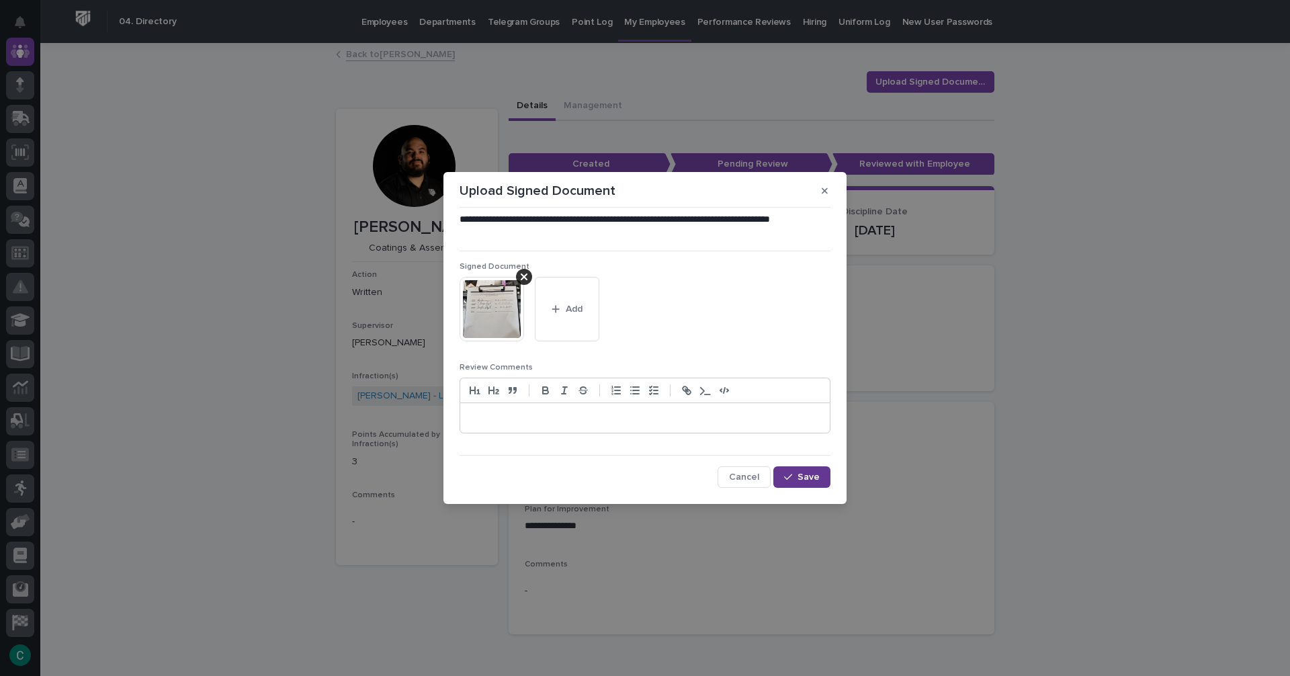
click at [814, 469] on button "Save" at bounding box center [801, 476] width 57 height 21
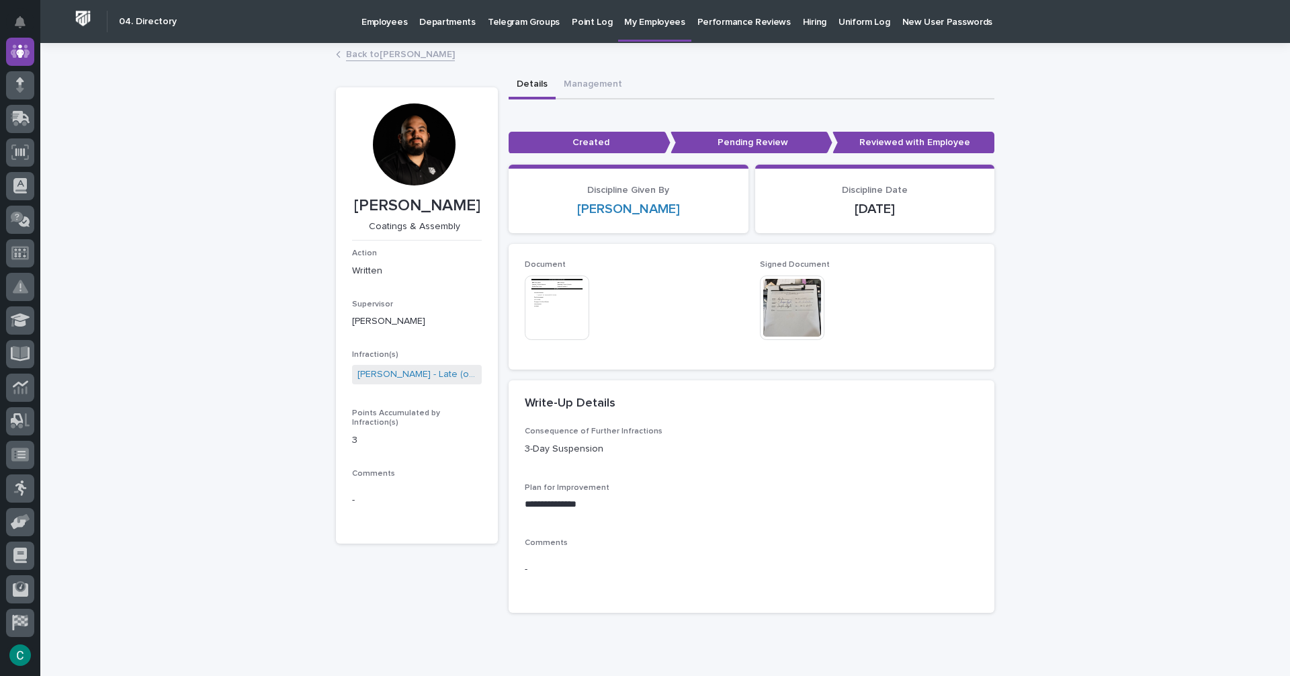
click at [425, 50] on link "Back to Ricky Guevara" at bounding box center [400, 53] width 109 height 15
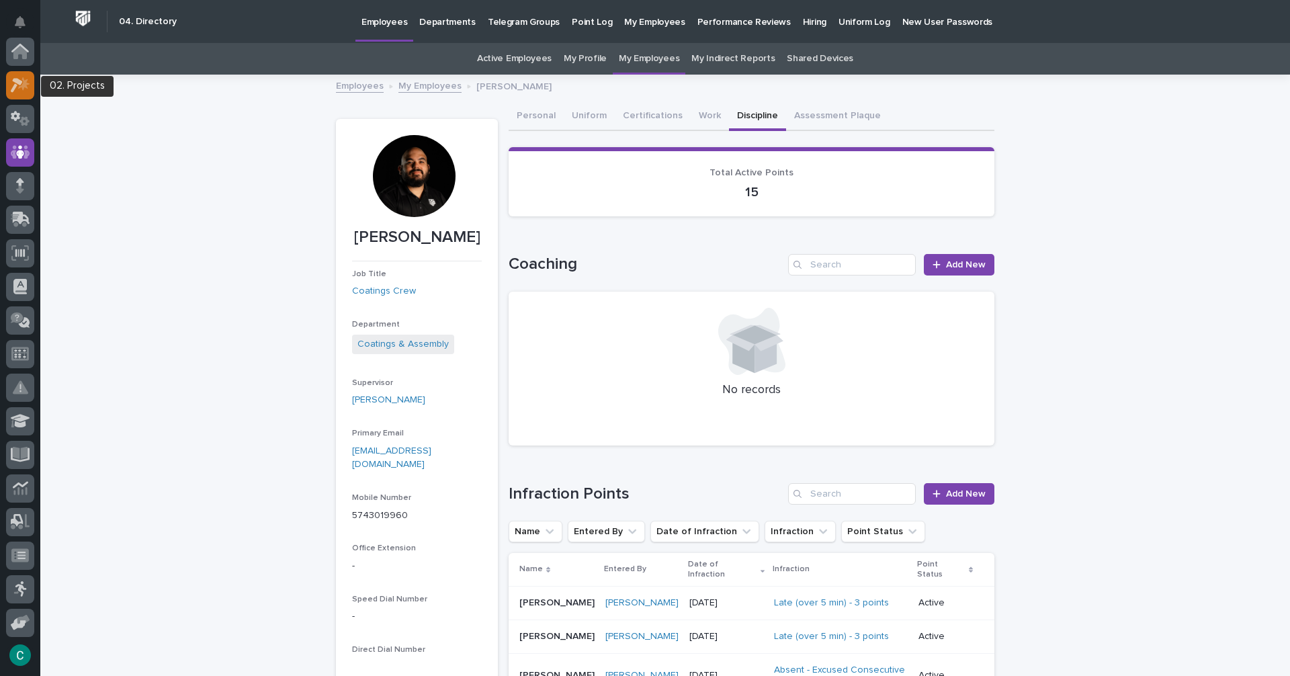
click at [24, 77] on icon at bounding box center [20, 84] width 19 height 15
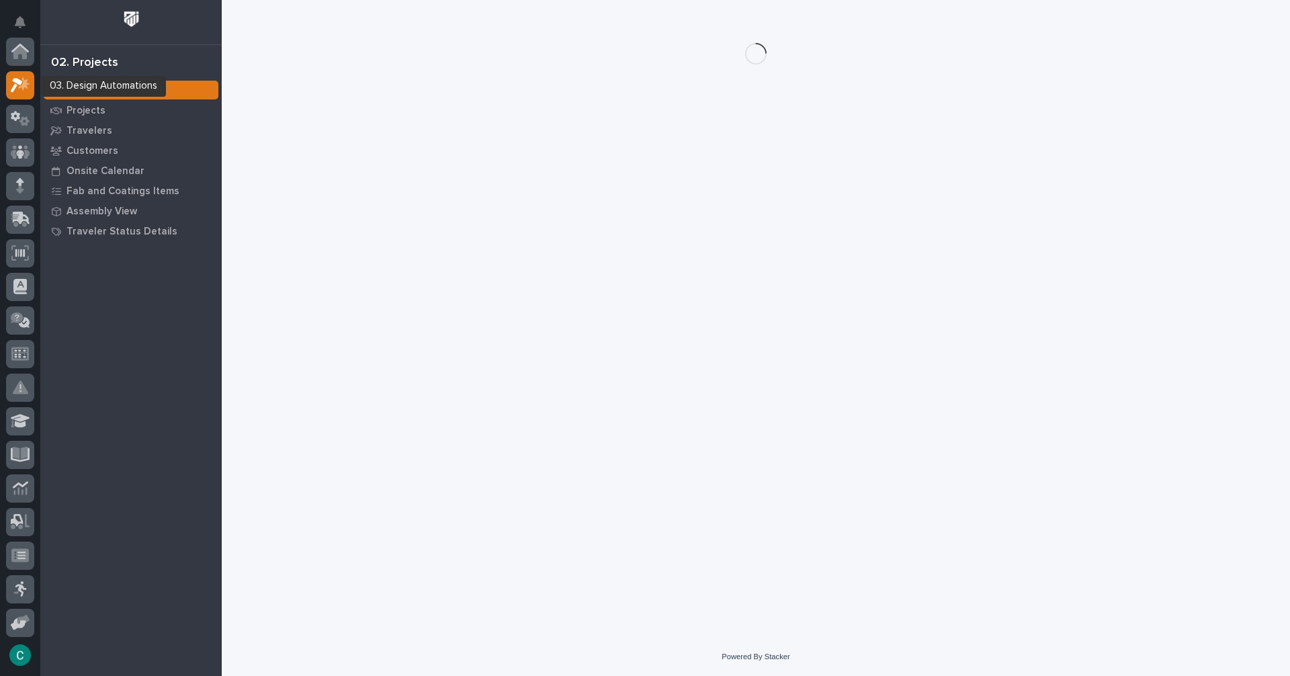
scroll to position [34, 0]
